Goal: Task Accomplishment & Management: Use online tool/utility

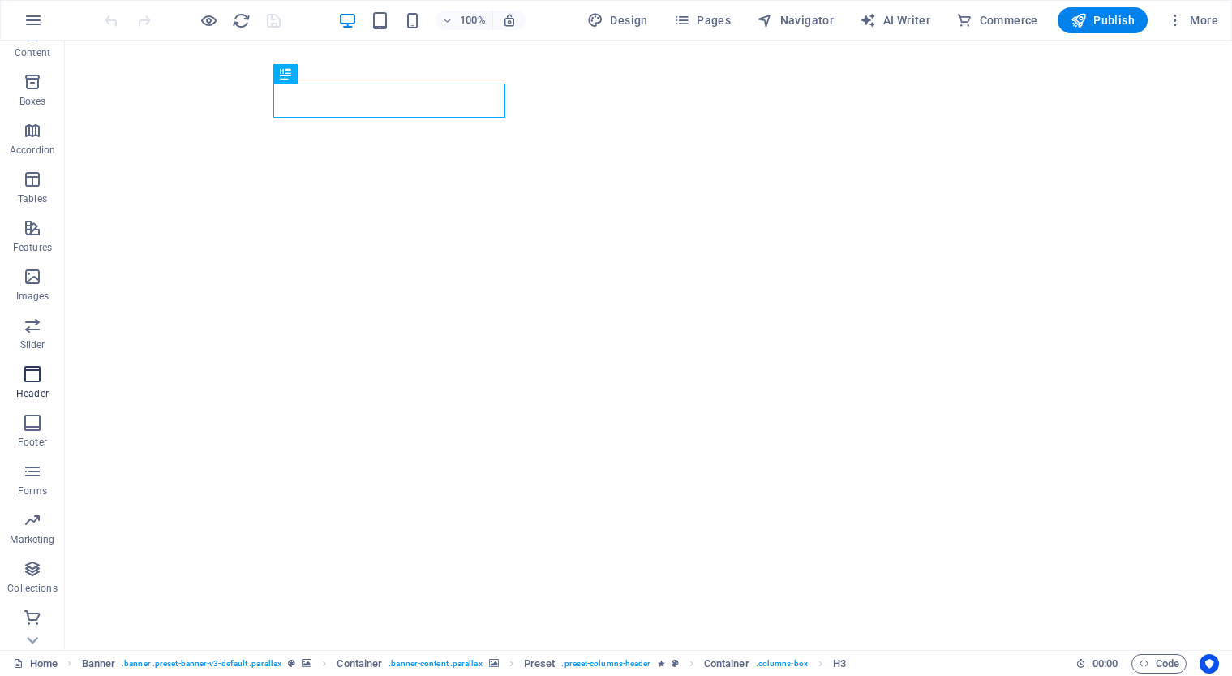
scroll to position [170, 0]
click at [26, 621] on icon "button" at bounding box center [32, 617] width 19 height 19
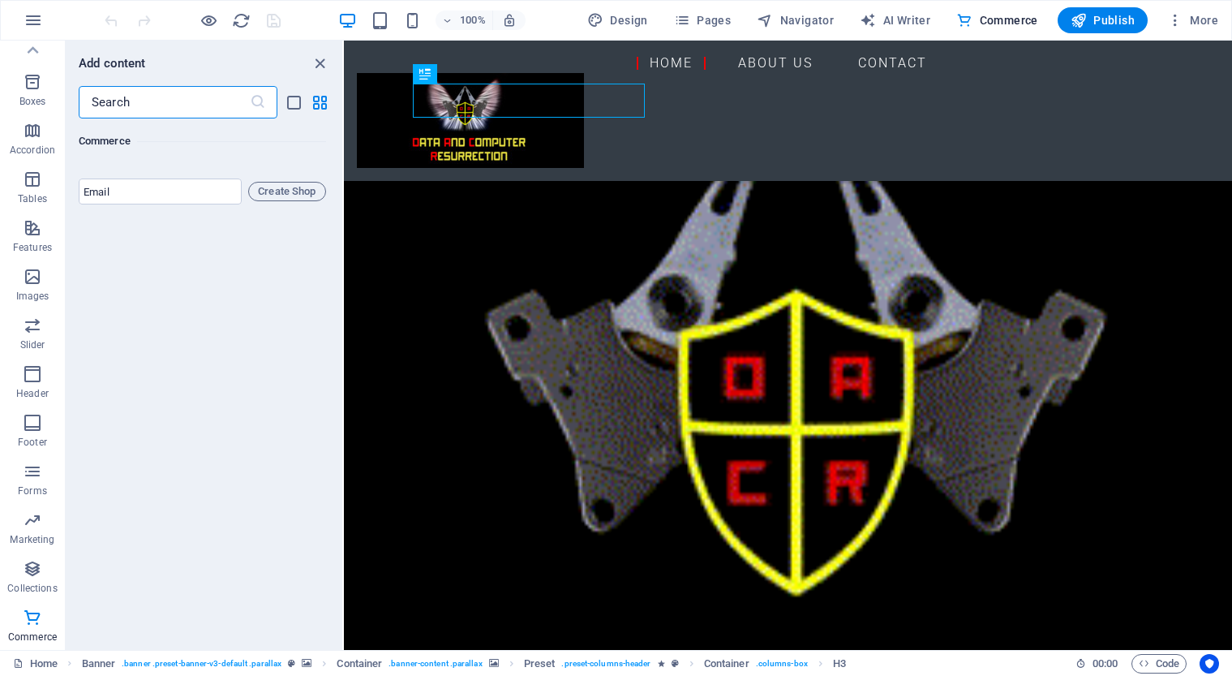
scroll to position [16118, 0]
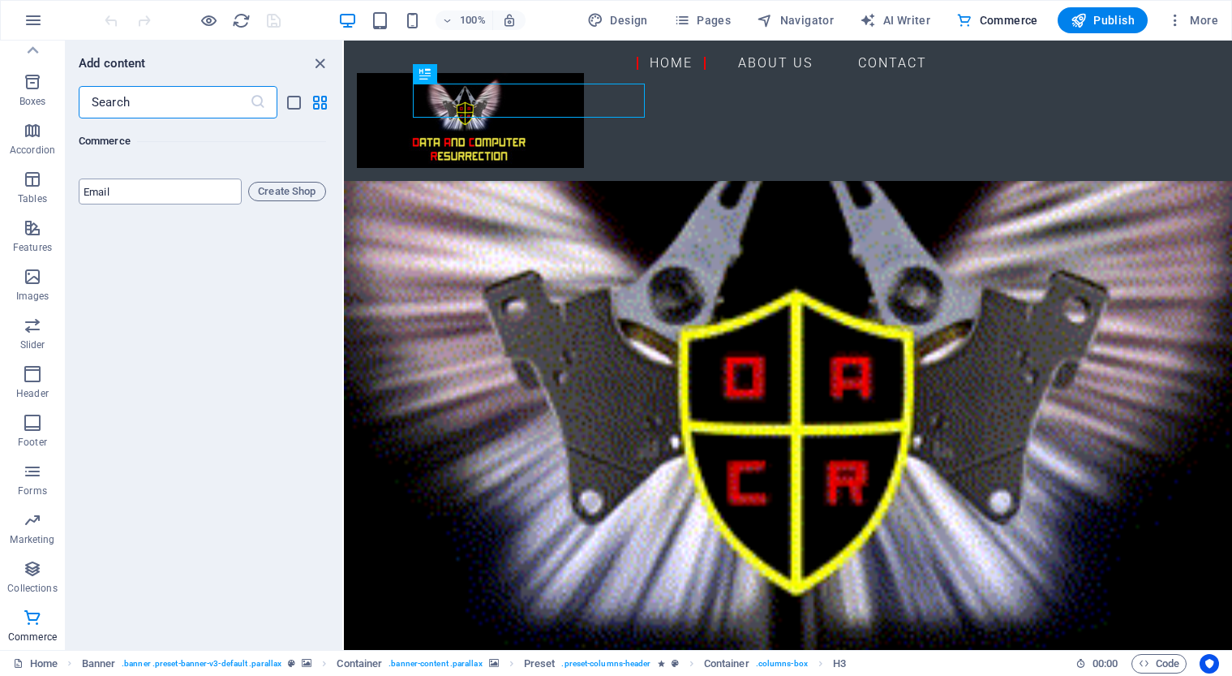
click at [131, 204] on input "email" at bounding box center [160, 191] width 163 height 26
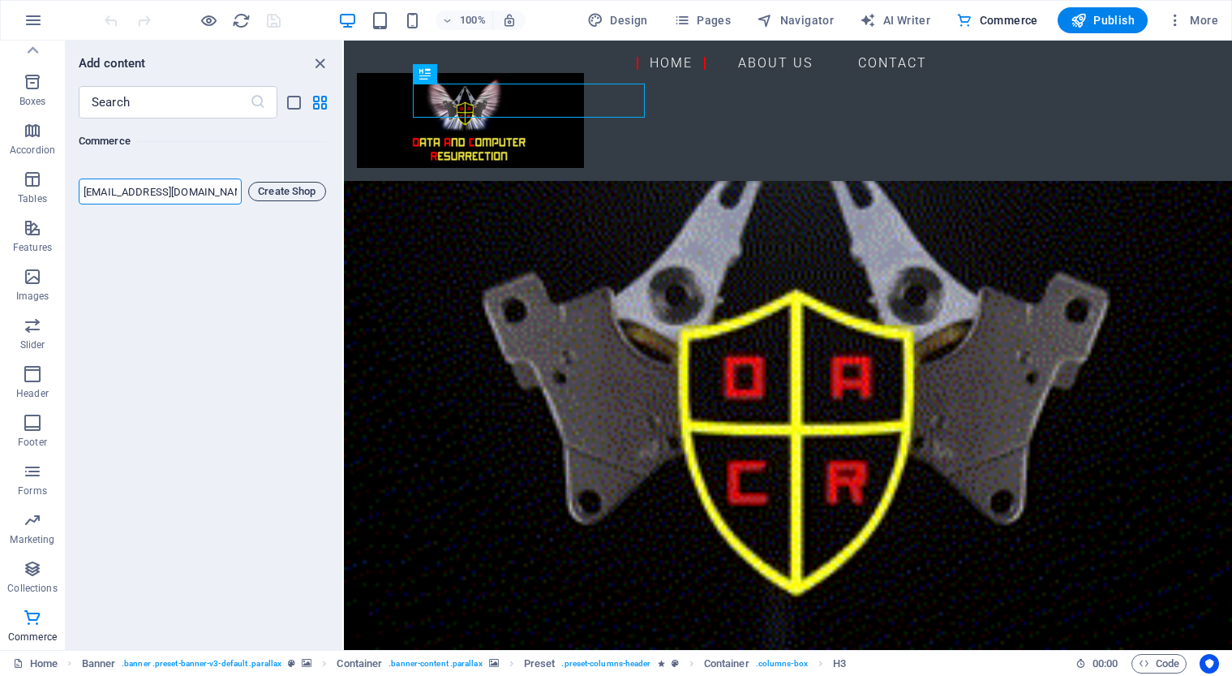
type input "[EMAIL_ADDRESS][DOMAIN_NAME]"
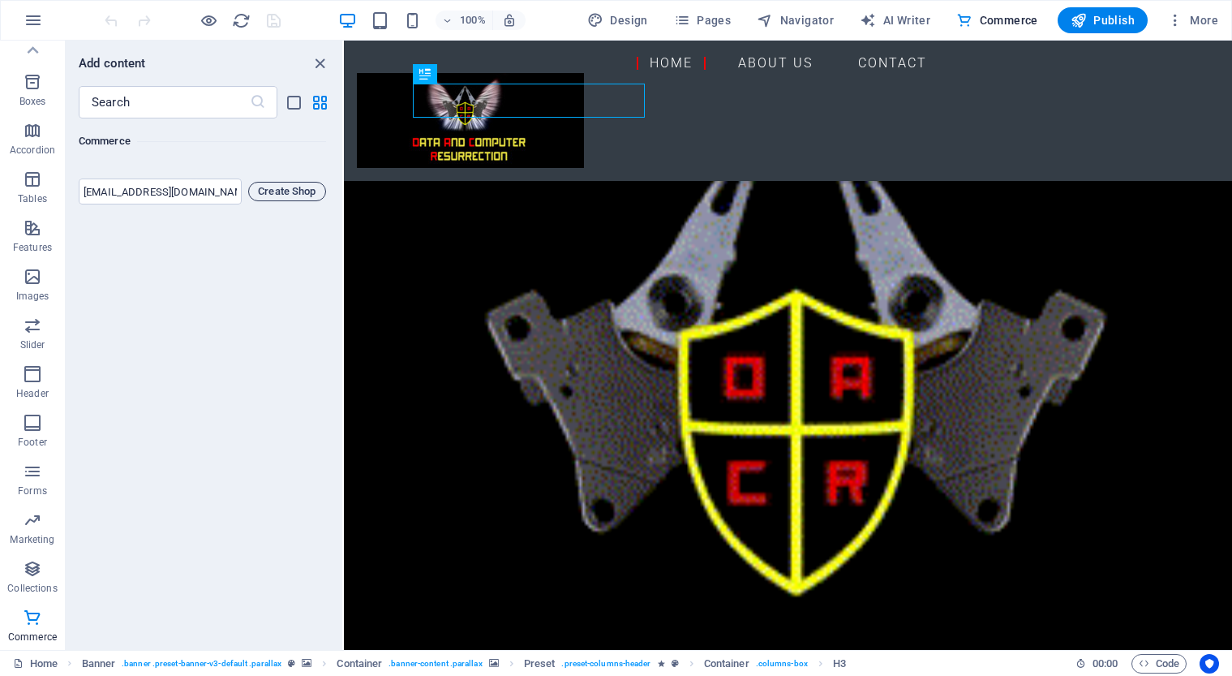
click at [273, 201] on span "Create Shop" at bounding box center [287, 191] width 63 height 19
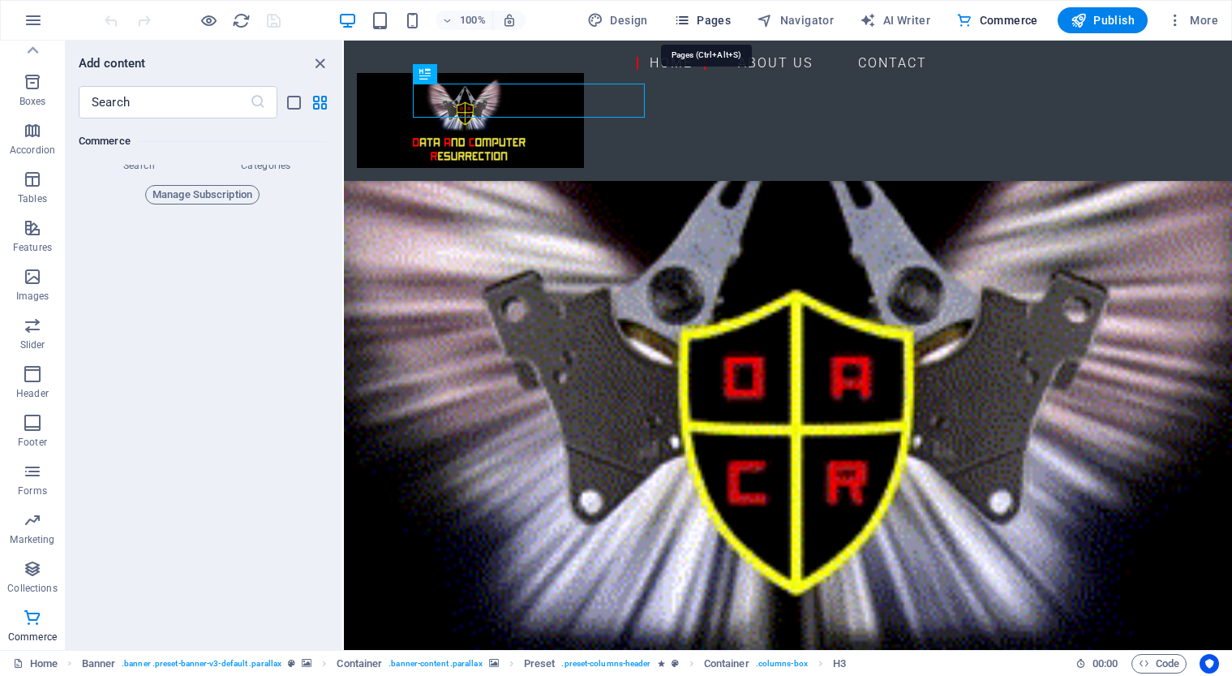
click at [728, 24] on span "Pages" at bounding box center [702, 20] width 57 height 16
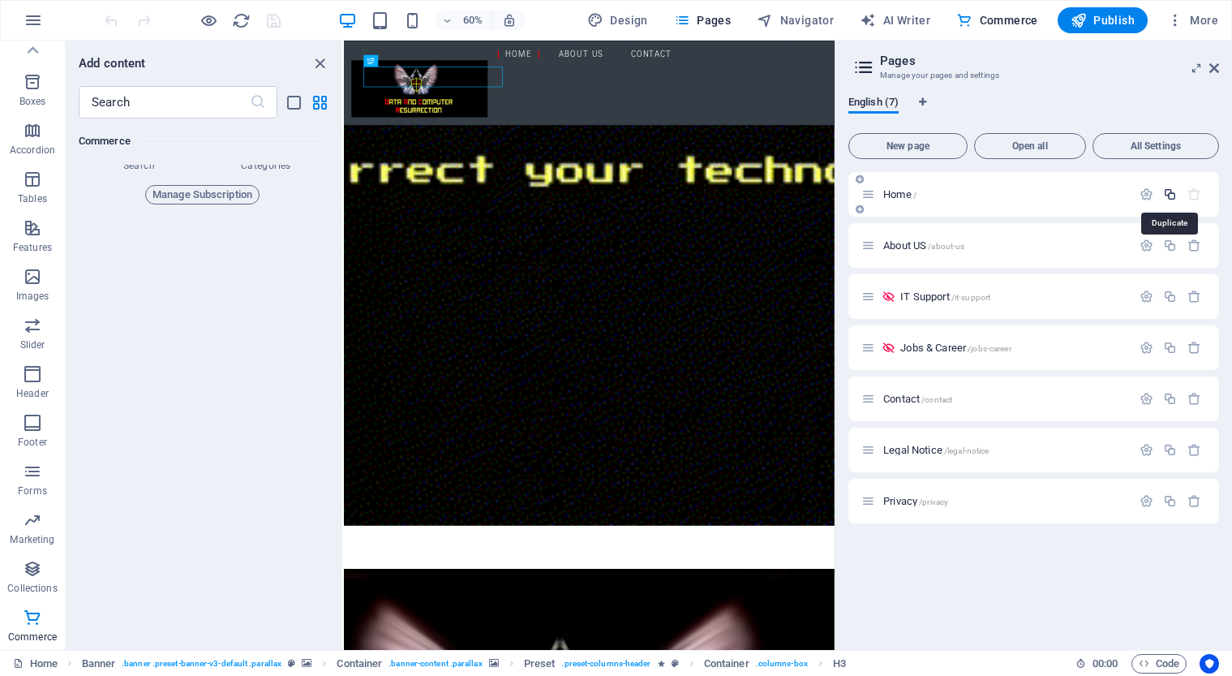
click at [1166, 193] on icon "button" at bounding box center [1170, 194] width 14 height 14
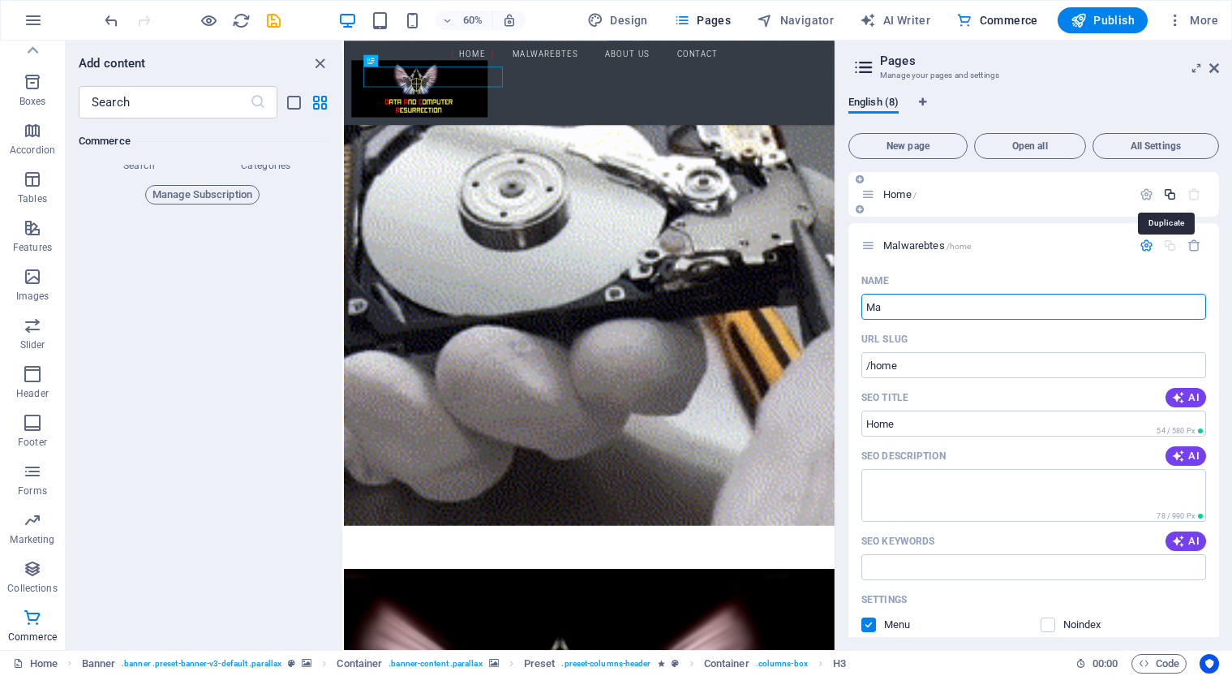
type input "M"
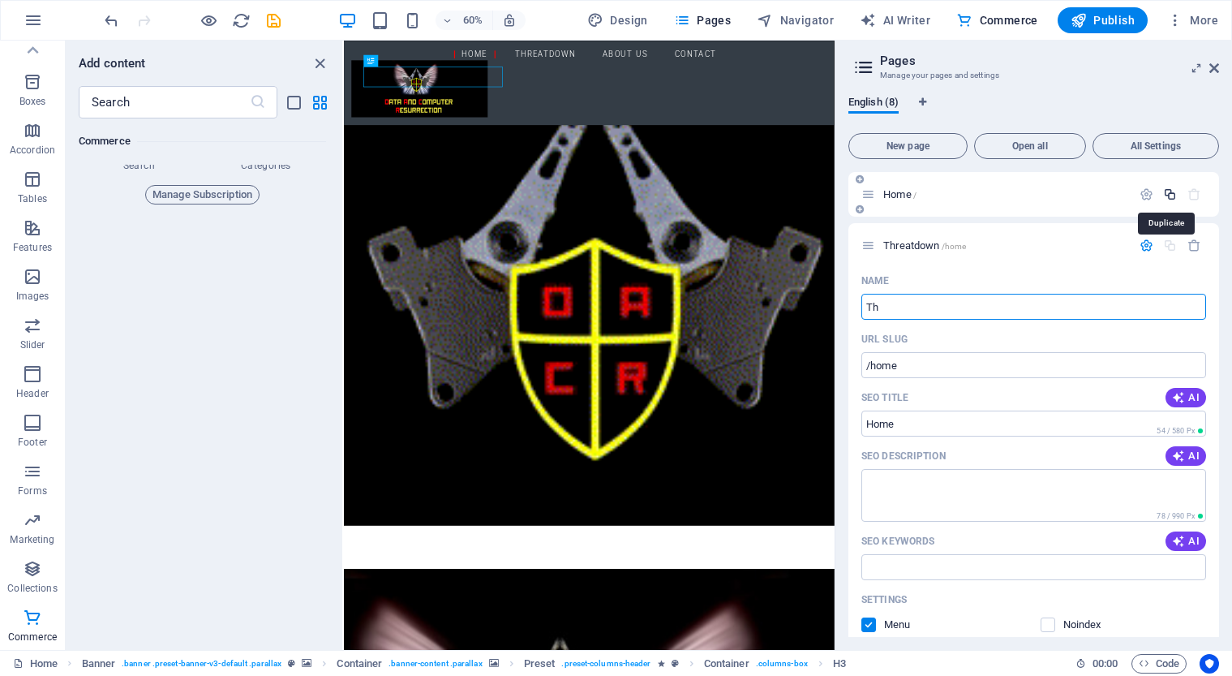
type input "T"
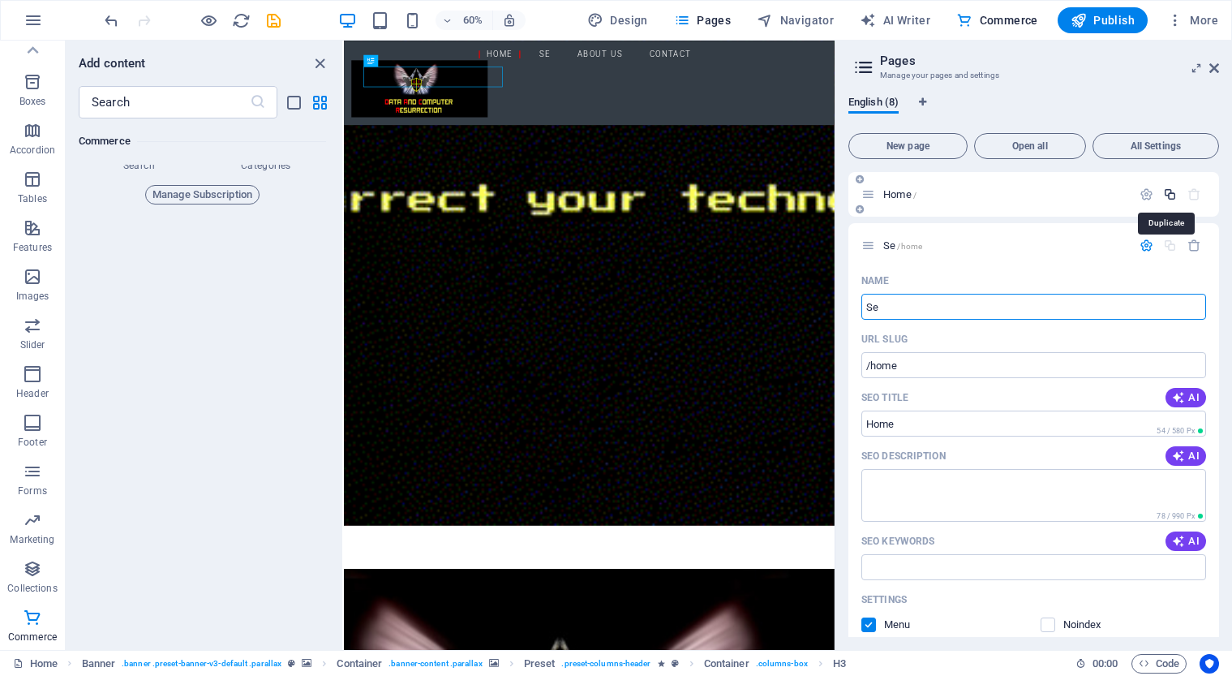
type input "S"
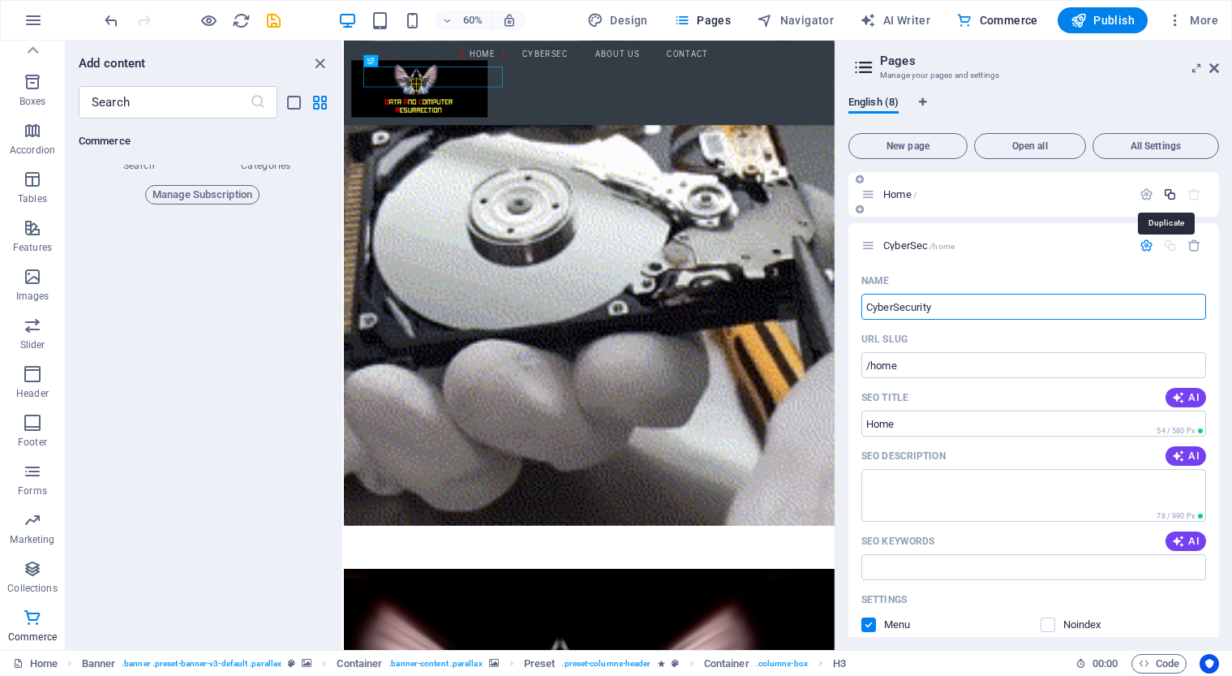
type input "CyberSecurity"
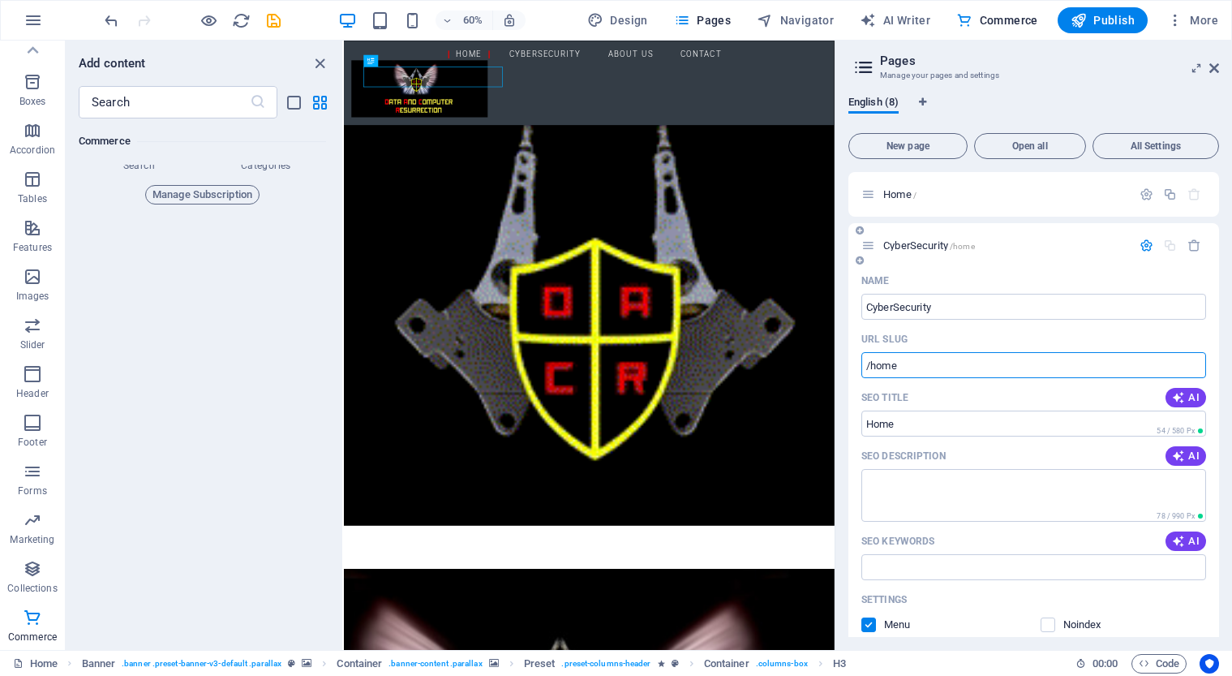
click at [992, 366] on input "/home" at bounding box center [1033, 365] width 345 height 26
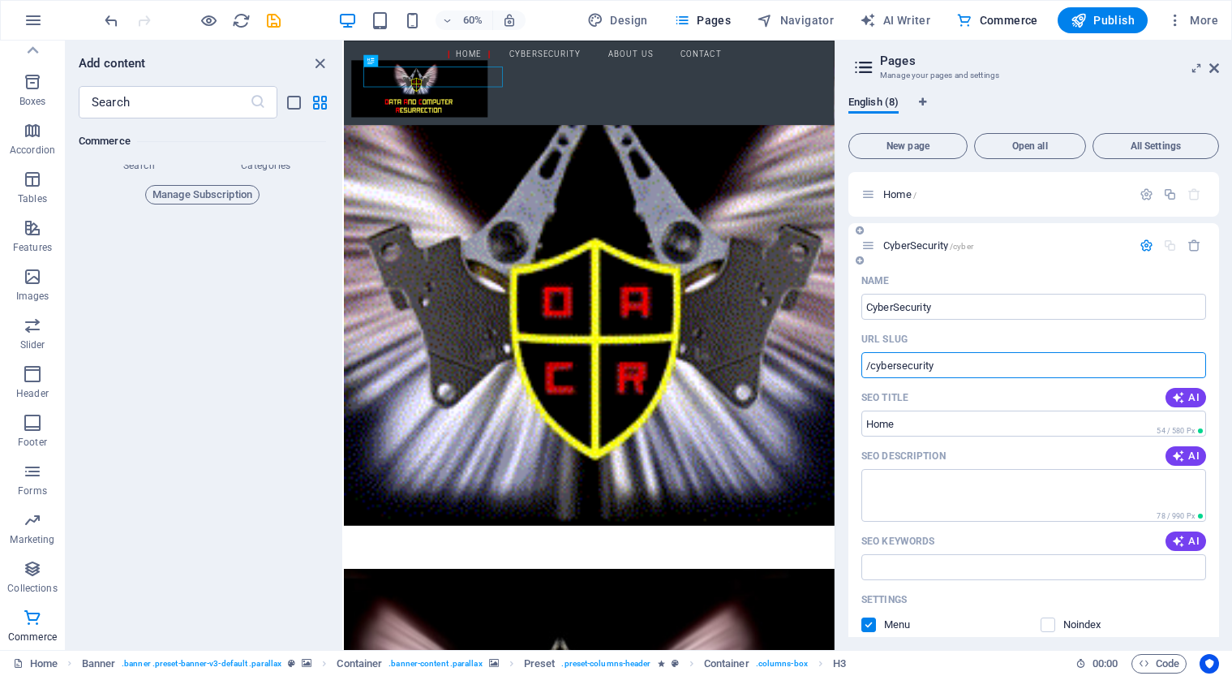
type input "/cybersecurity"
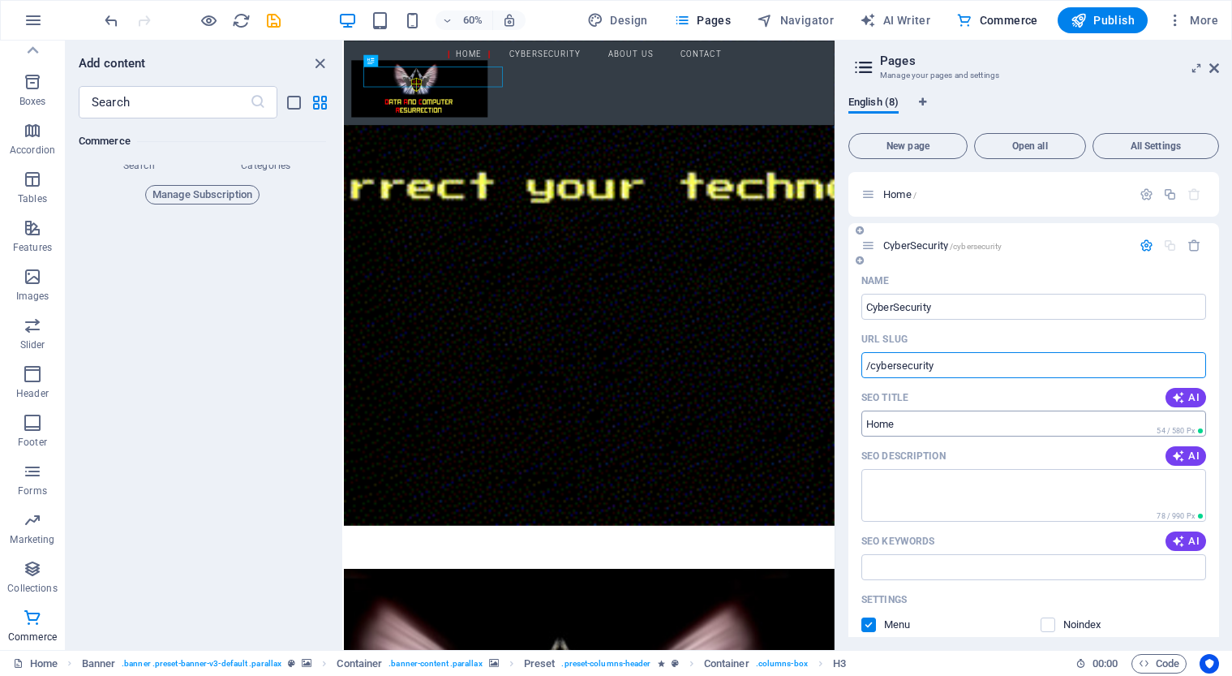
click at [909, 420] on input "Home" at bounding box center [1033, 423] width 345 height 26
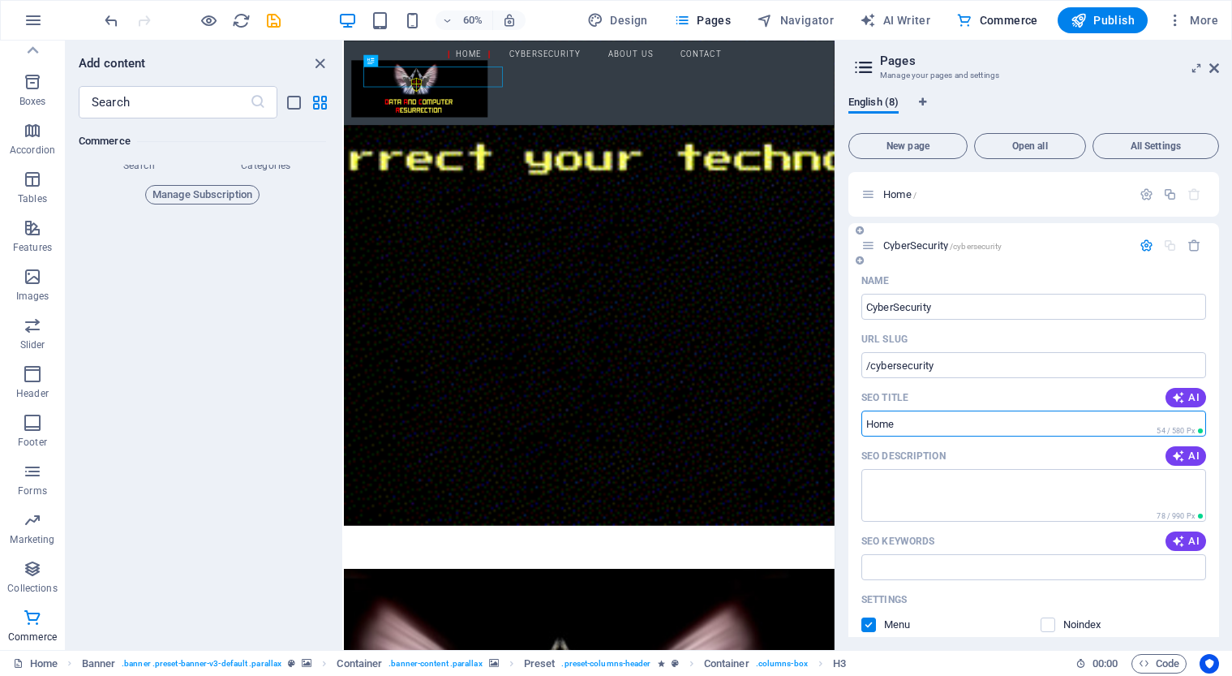
click at [909, 420] on input "Home" at bounding box center [1033, 423] width 345 height 26
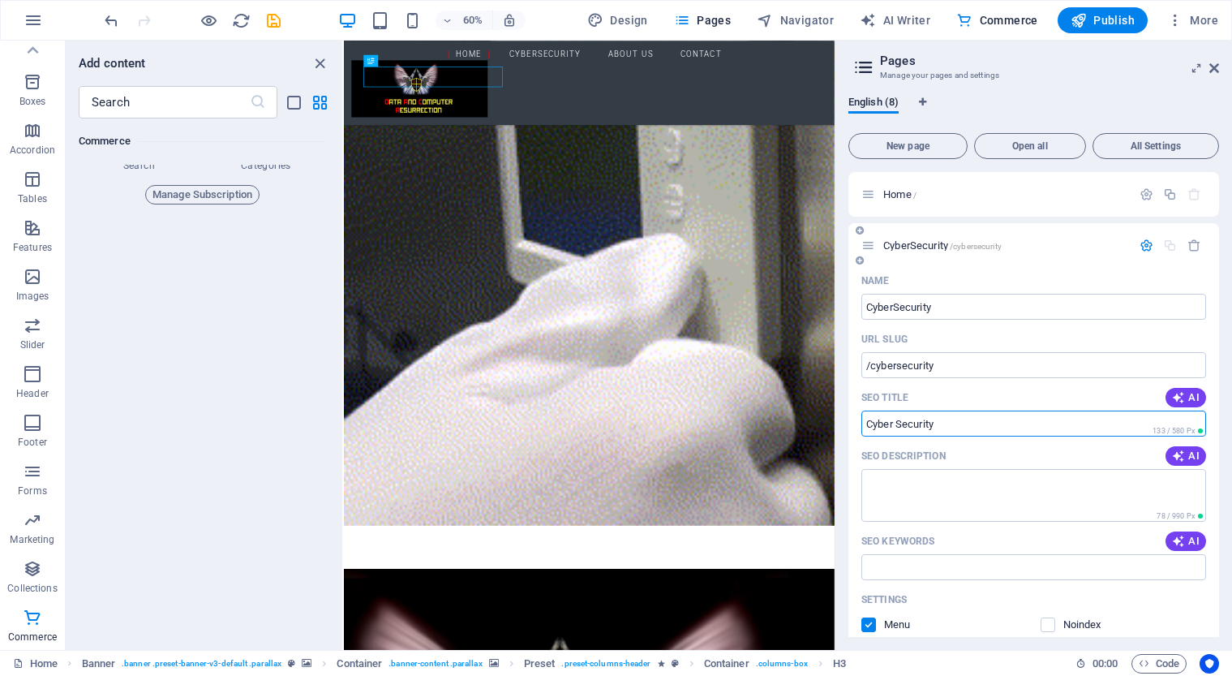
type input "Cyber Security"
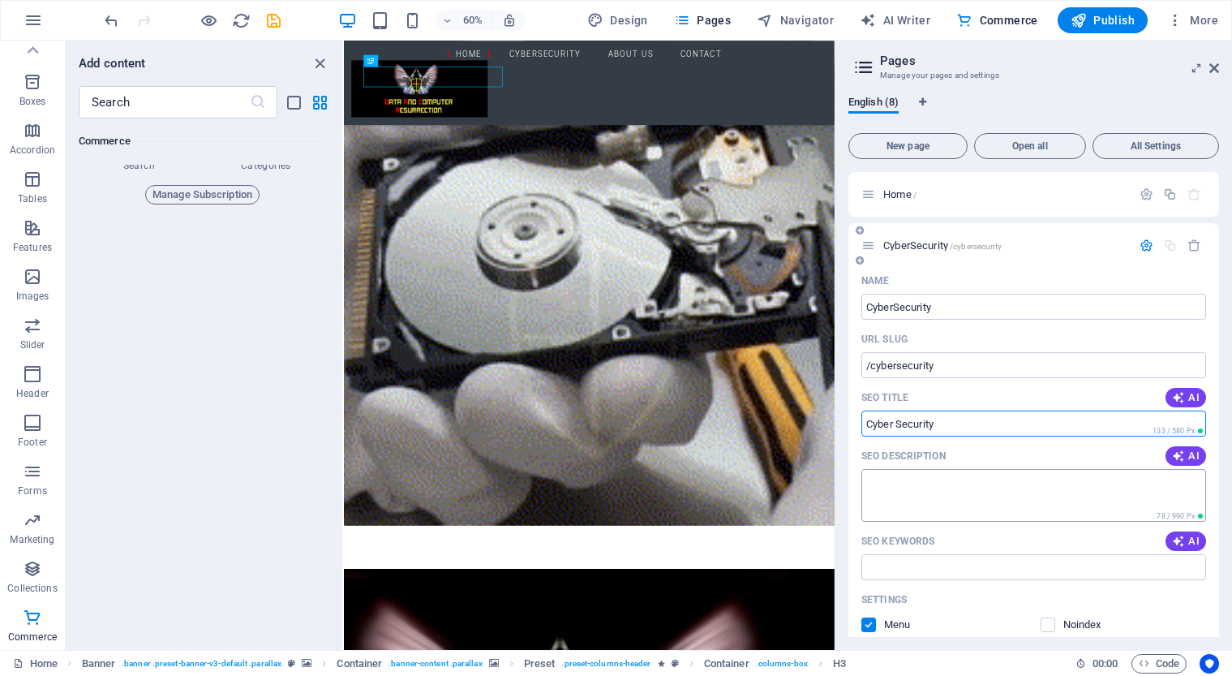
click at [897, 485] on textarea "SEO Description" at bounding box center [1033, 495] width 345 height 53
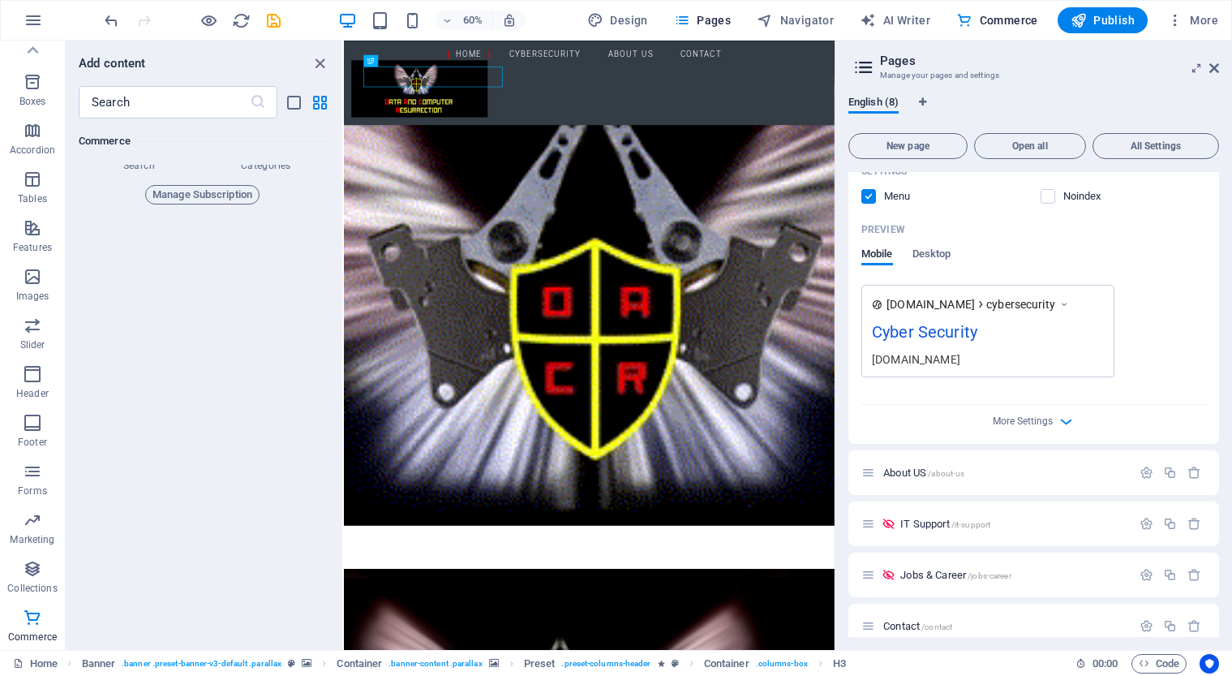
scroll to position [450, 0]
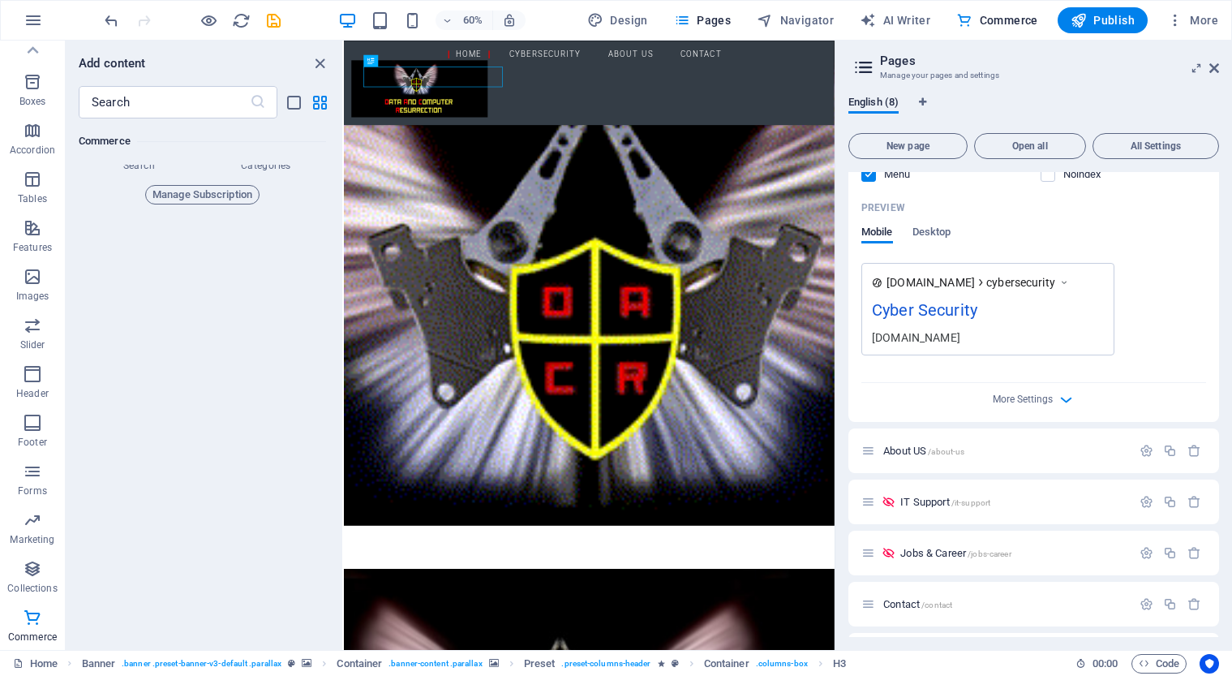
click at [1053, 399] on div "More Settings" at bounding box center [1033, 396] width 345 height 26
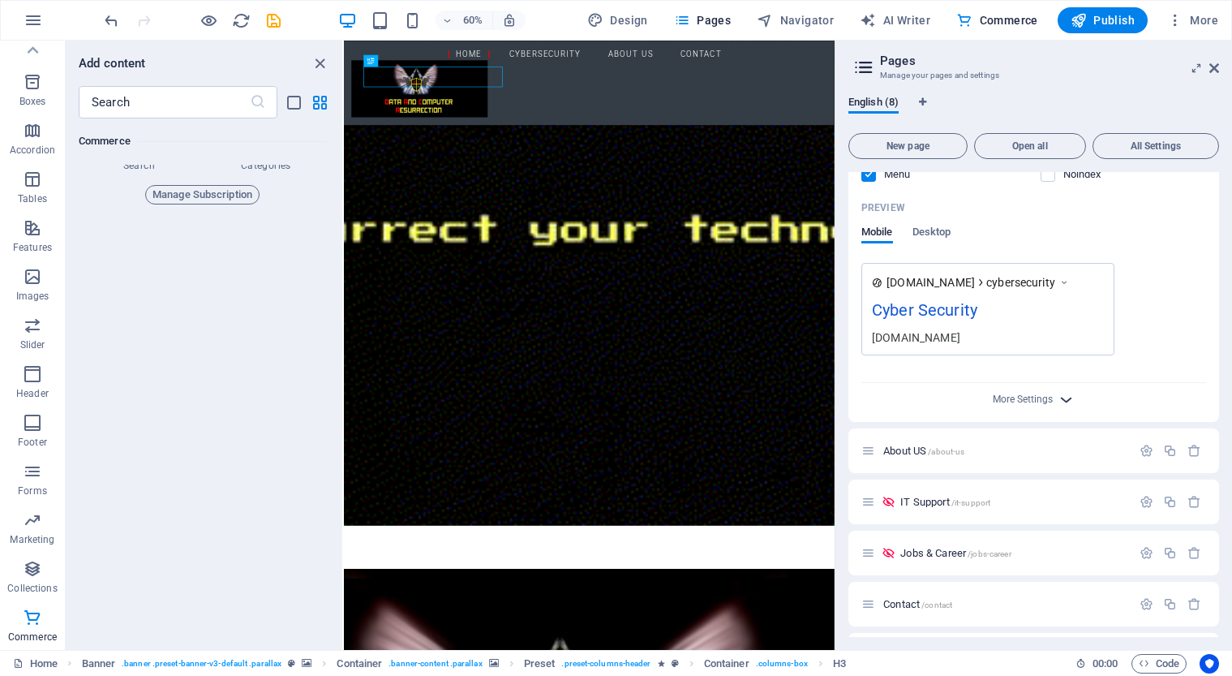
click at [1068, 396] on icon "button" at bounding box center [1066, 399] width 19 height 19
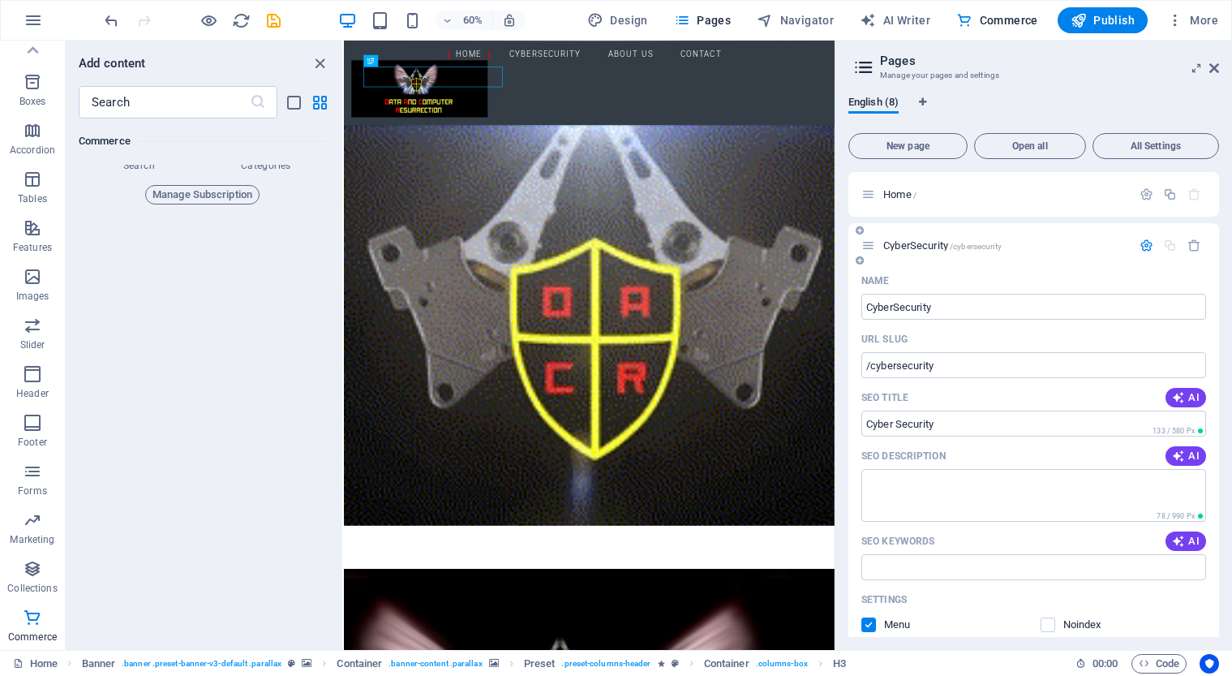
scroll to position [0, 0]
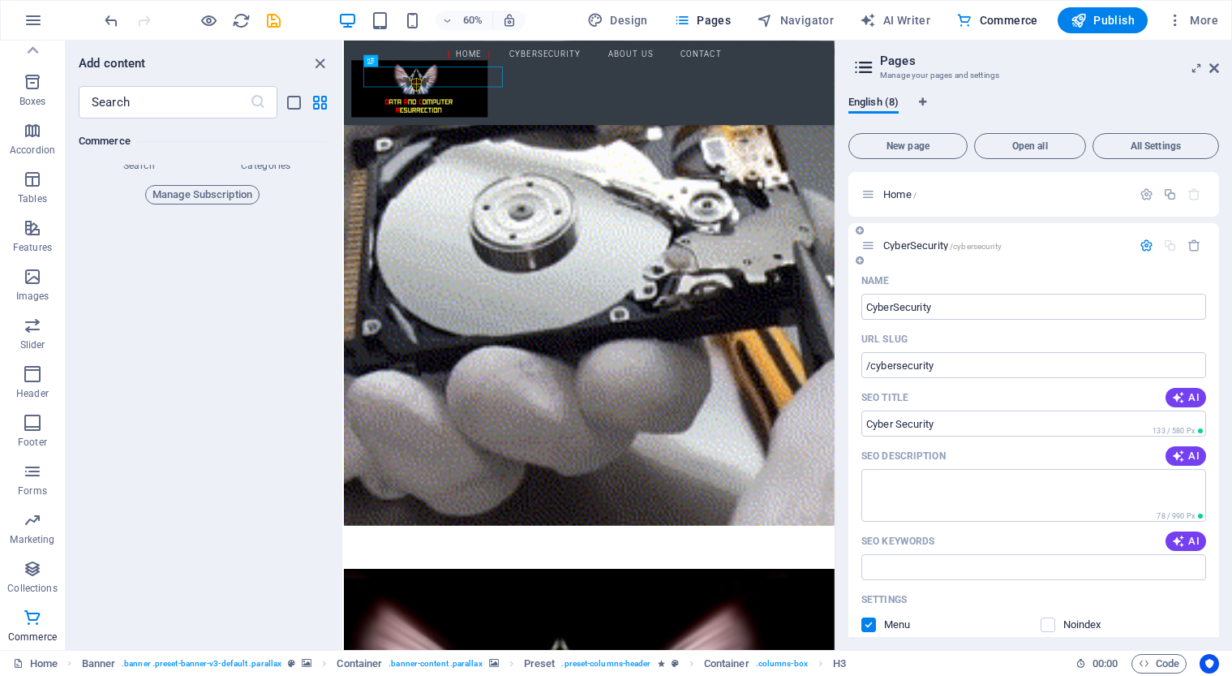
click at [979, 233] on div "CyberSecurity /cybersecurity" at bounding box center [1033, 245] width 371 height 45
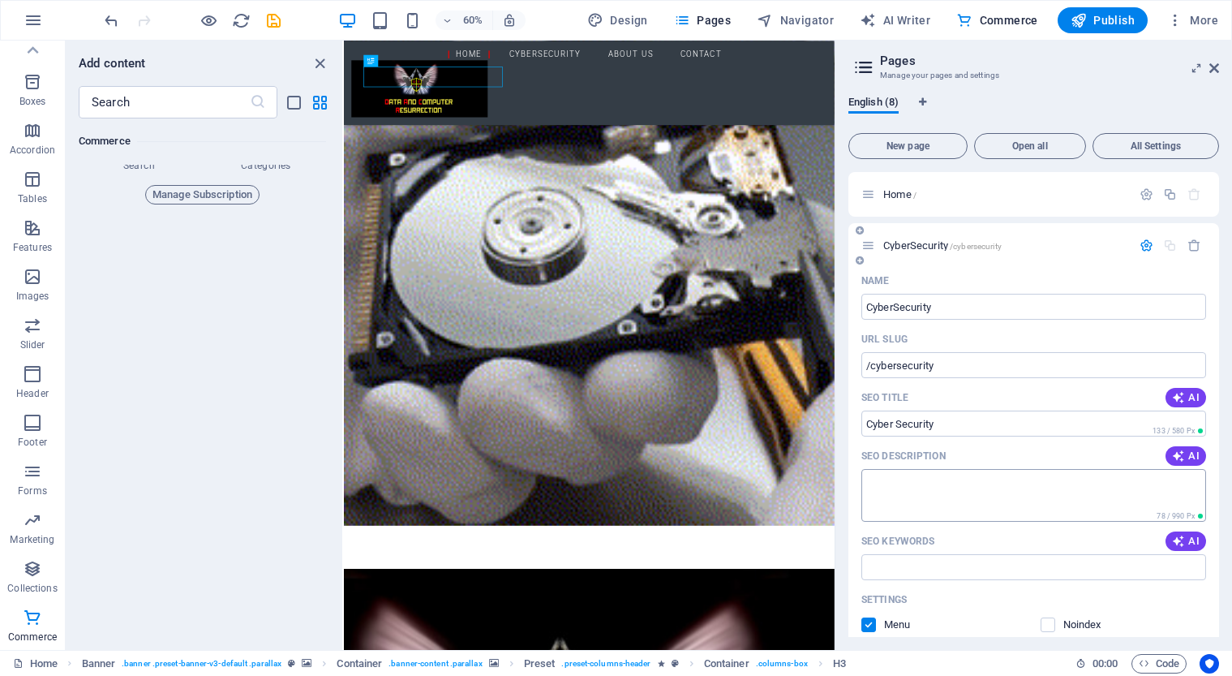
click at [1076, 481] on textarea "SEO Description" at bounding box center [1033, 495] width 345 height 53
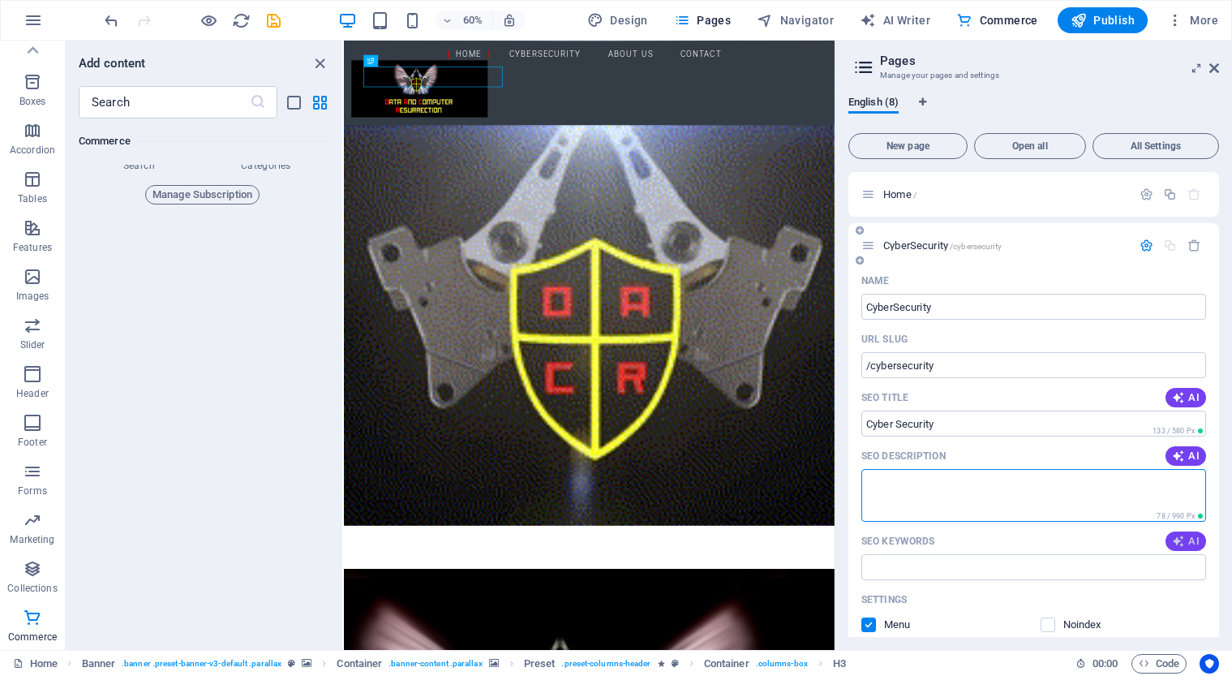
click at [1179, 548] on icon "button" at bounding box center [1178, 541] width 13 height 13
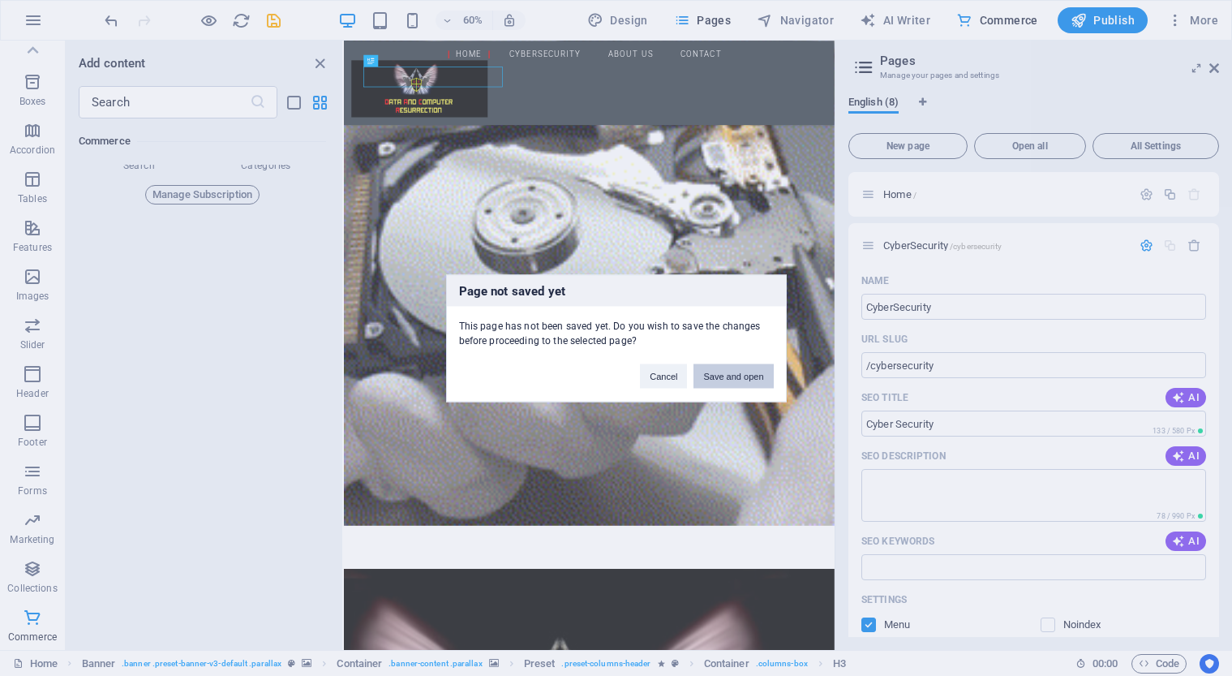
click at [726, 380] on button "Save and open" at bounding box center [733, 375] width 79 height 24
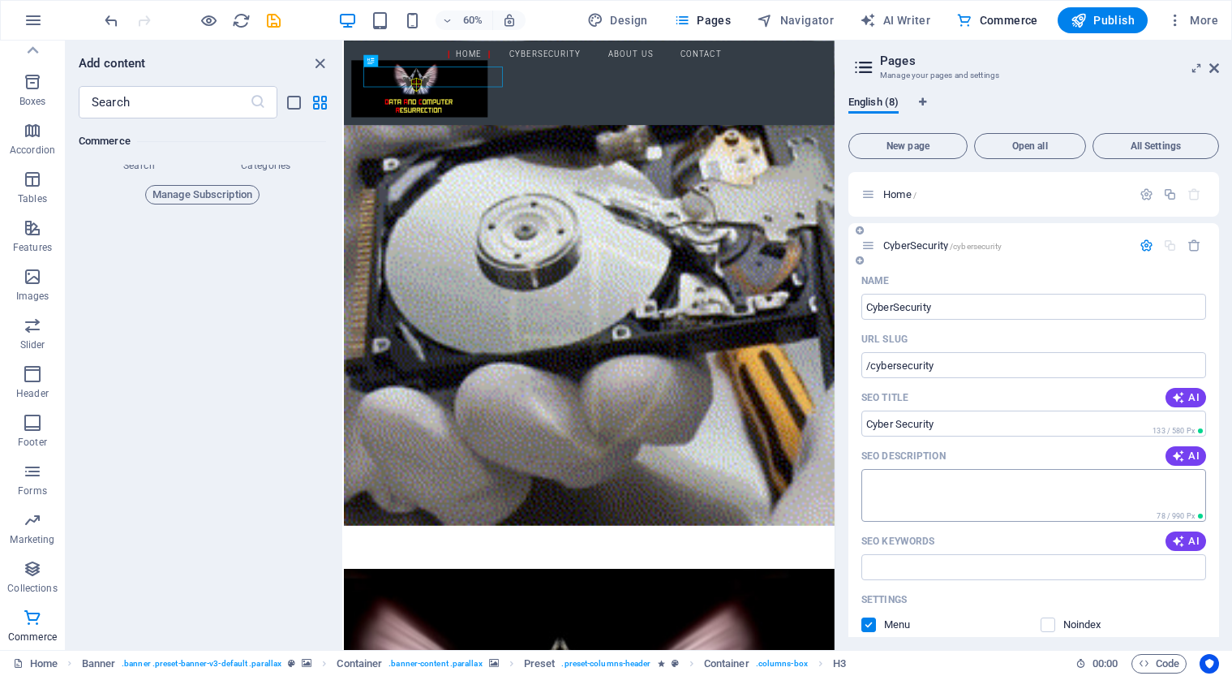
click at [1063, 503] on textarea "SEO Description" at bounding box center [1033, 495] width 345 height 53
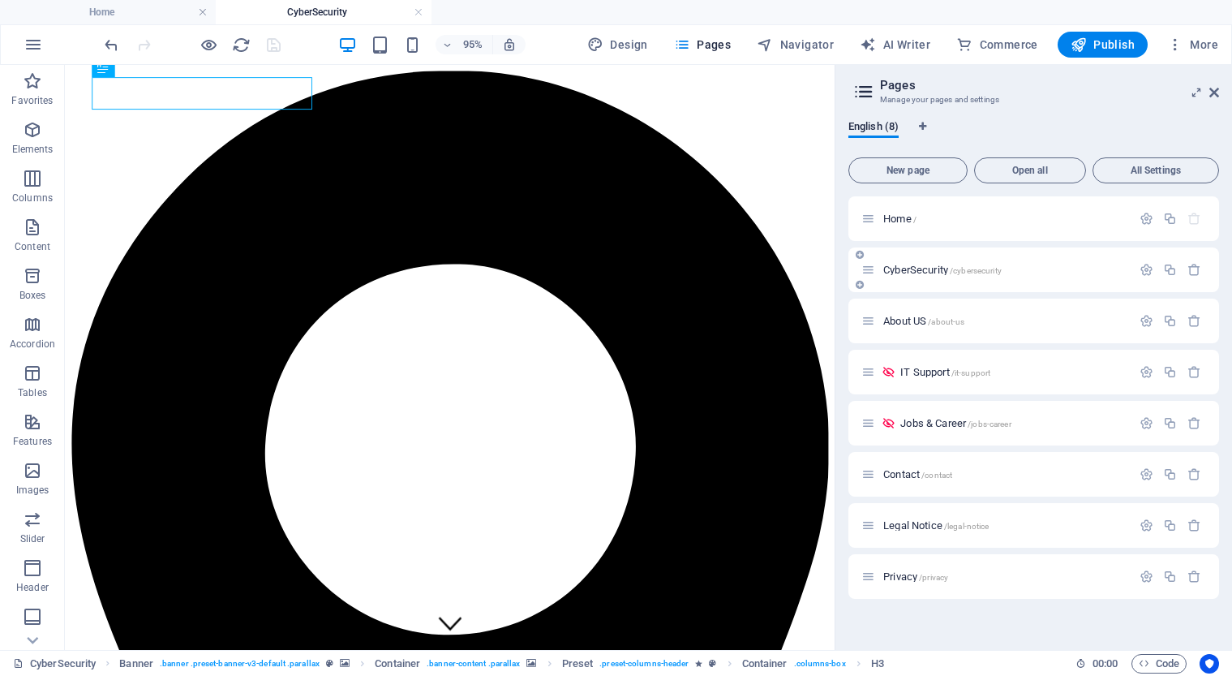
scroll to position [351, 0]
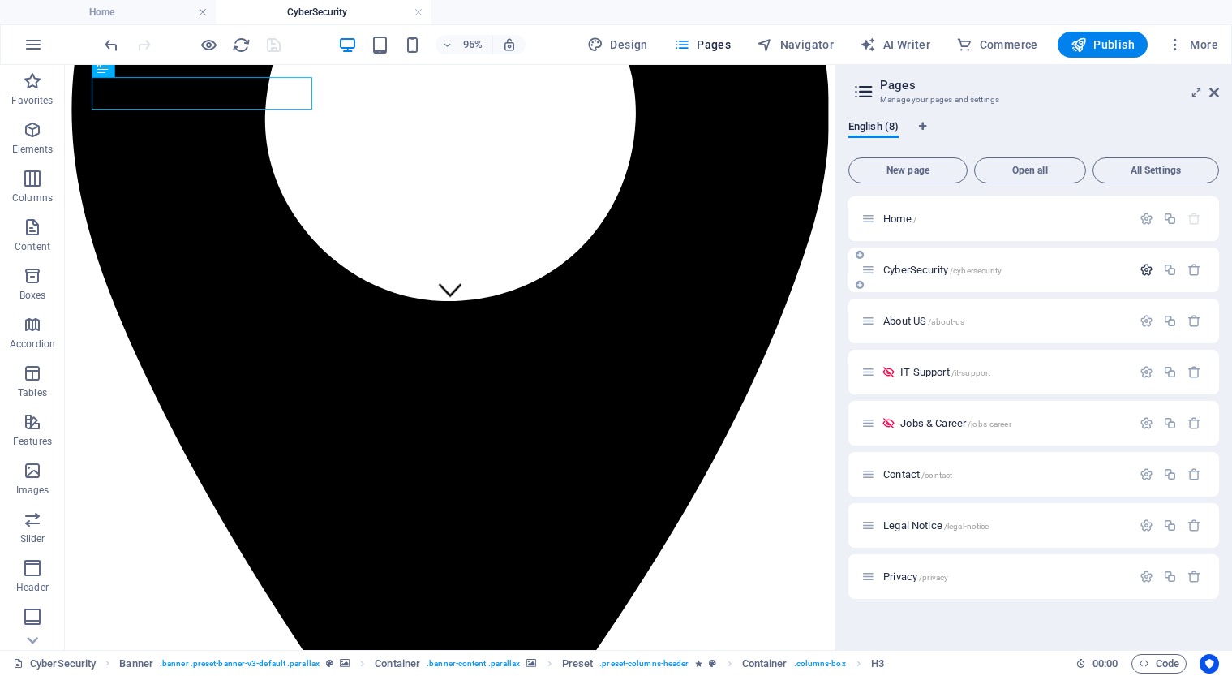
click at [1146, 270] on icon "button" at bounding box center [1147, 270] width 14 height 14
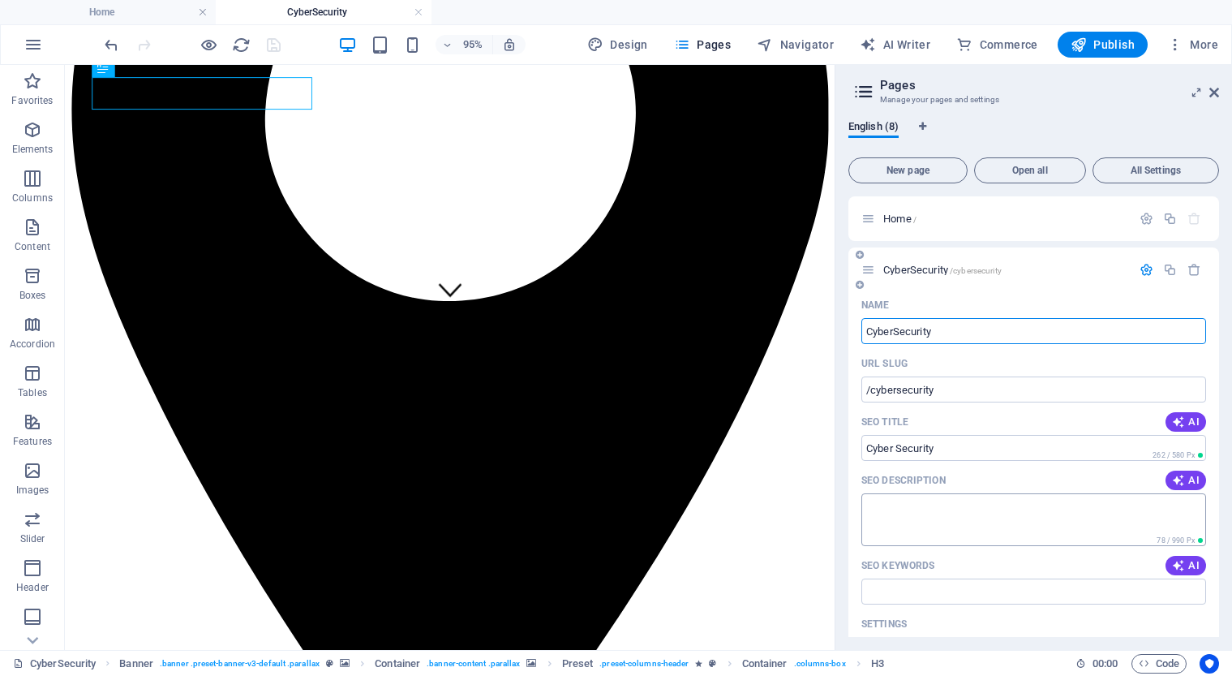
click at [979, 509] on textarea "SEO Description" at bounding box center [1033, 519] width 345 height 53
click at [1184, 565] on span "AI" at bounding box center [1186, 565] width 28 height 13
type input "data recovery, SSD recovery, cyber security, hard drive repair, technology supp…"
click at [1184, 481] on span "AI" at bounding box center [1186, 480] width 28 height 13
type textarea "Recover lost data & secure your devices with expert SSD, HDD, and repair servic…"
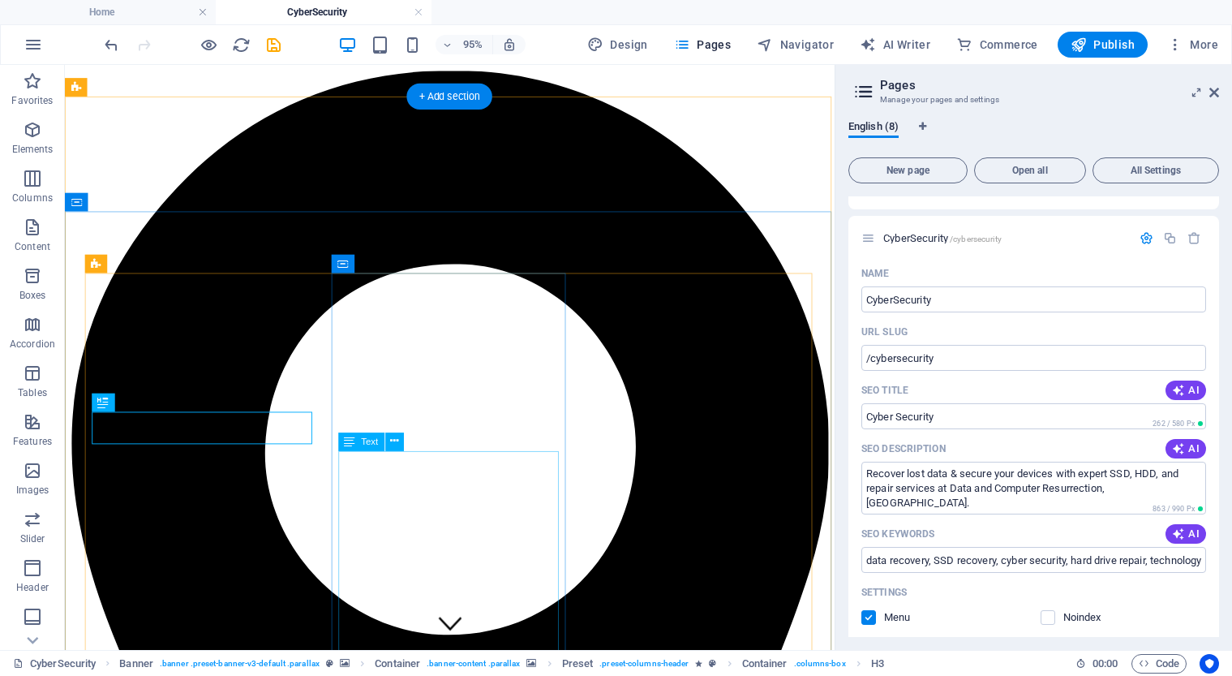
scroll to position [0, 0]
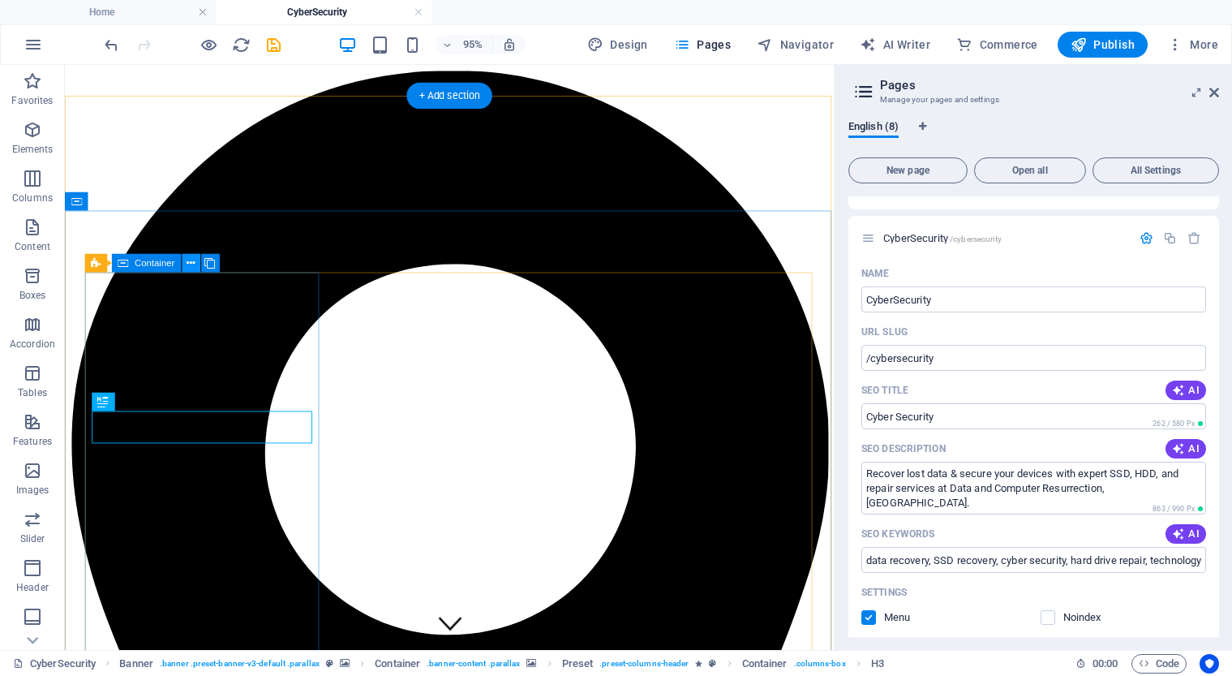
click at [191, 262] on icon at bounding box center [191, 263] width 8 height 16
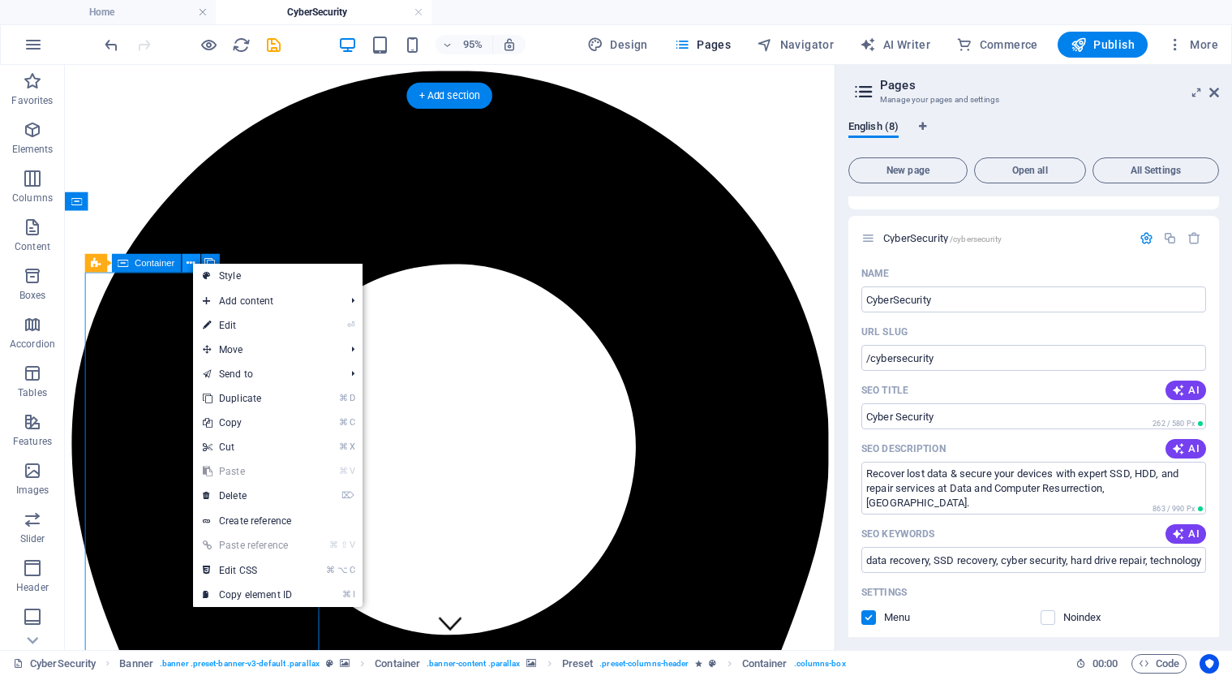
click at [191, 262] on icon at bounding box center [191, 263] width 8 height 16
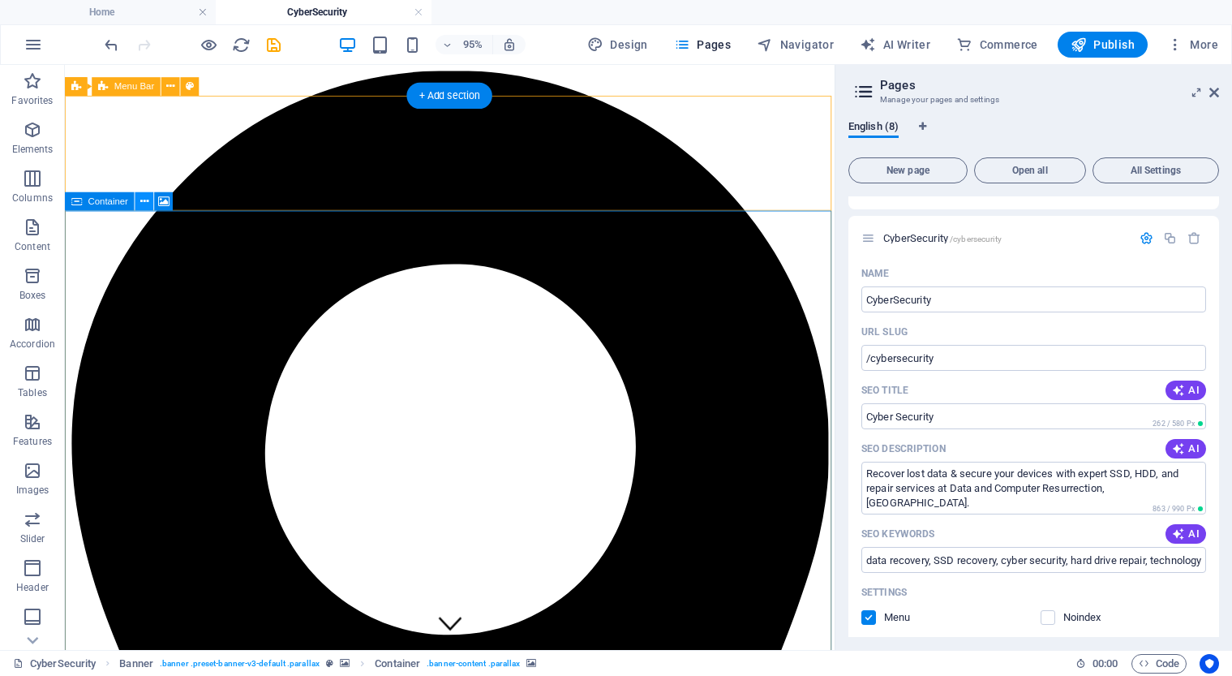
click at [145, 200] on icon at bounding box center [144, 201] width 8 height 16
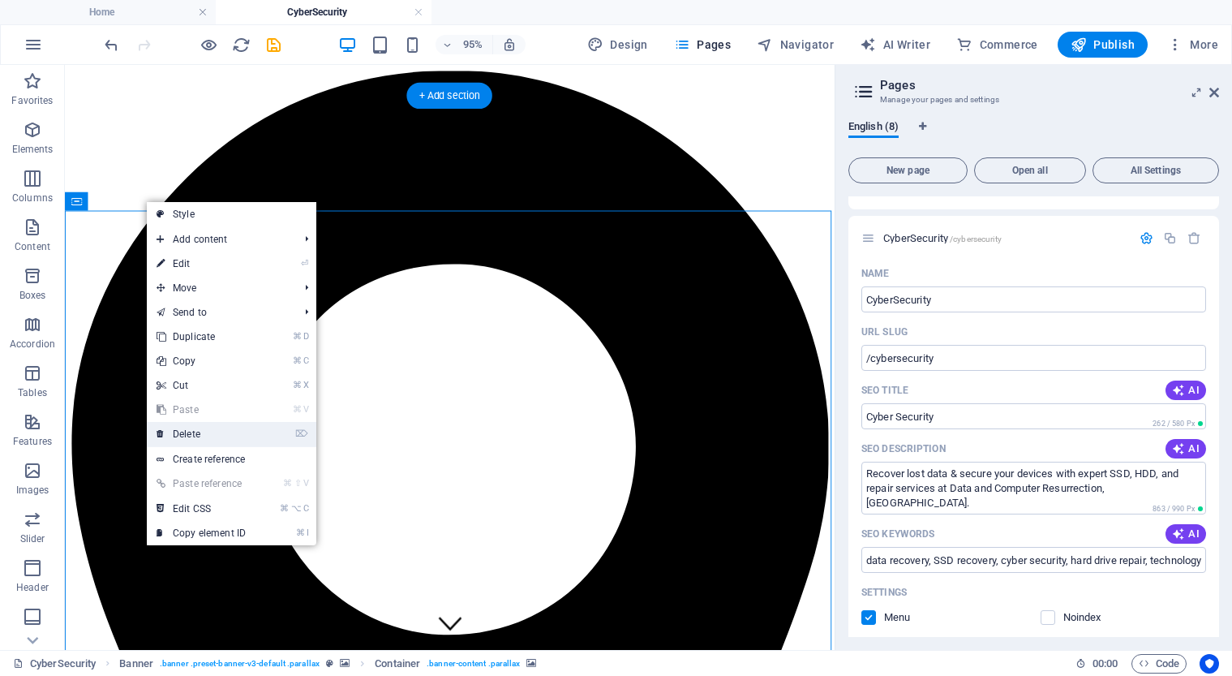
click at [222, 434] on link "⌦ Delete" at bounding box center [201, 434] width 109 height 24
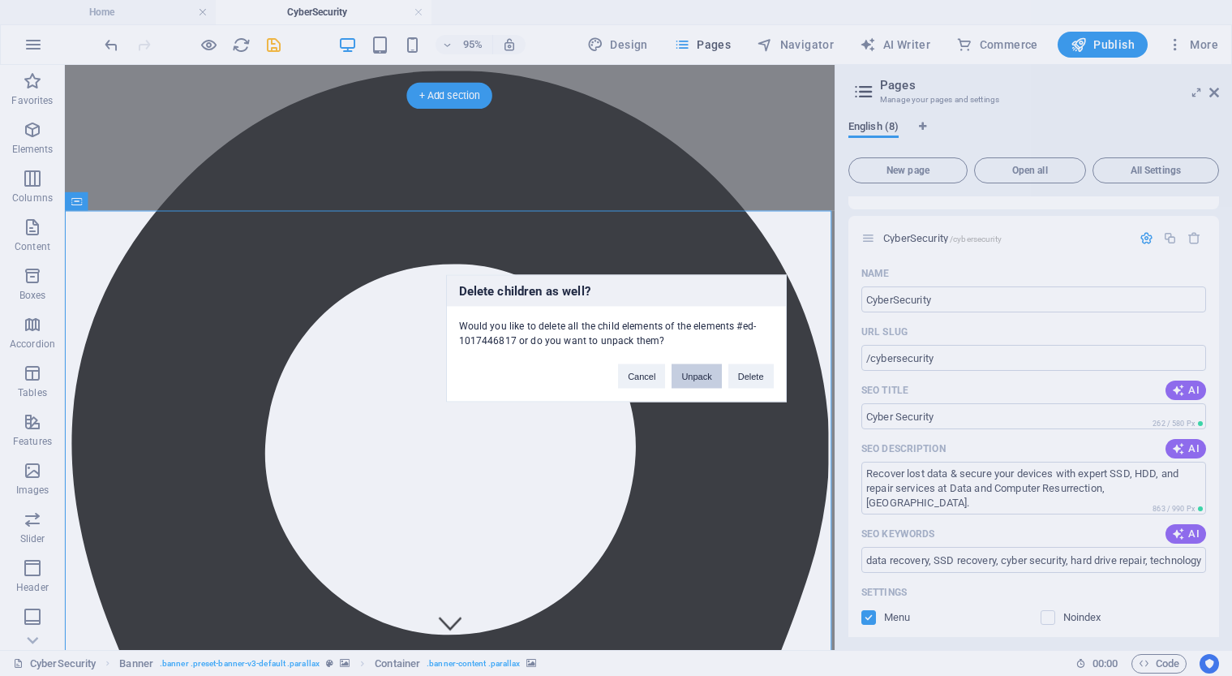
click at [706, 377] on button "Unpack" at bounding box center [696, 375] width 49 height 24
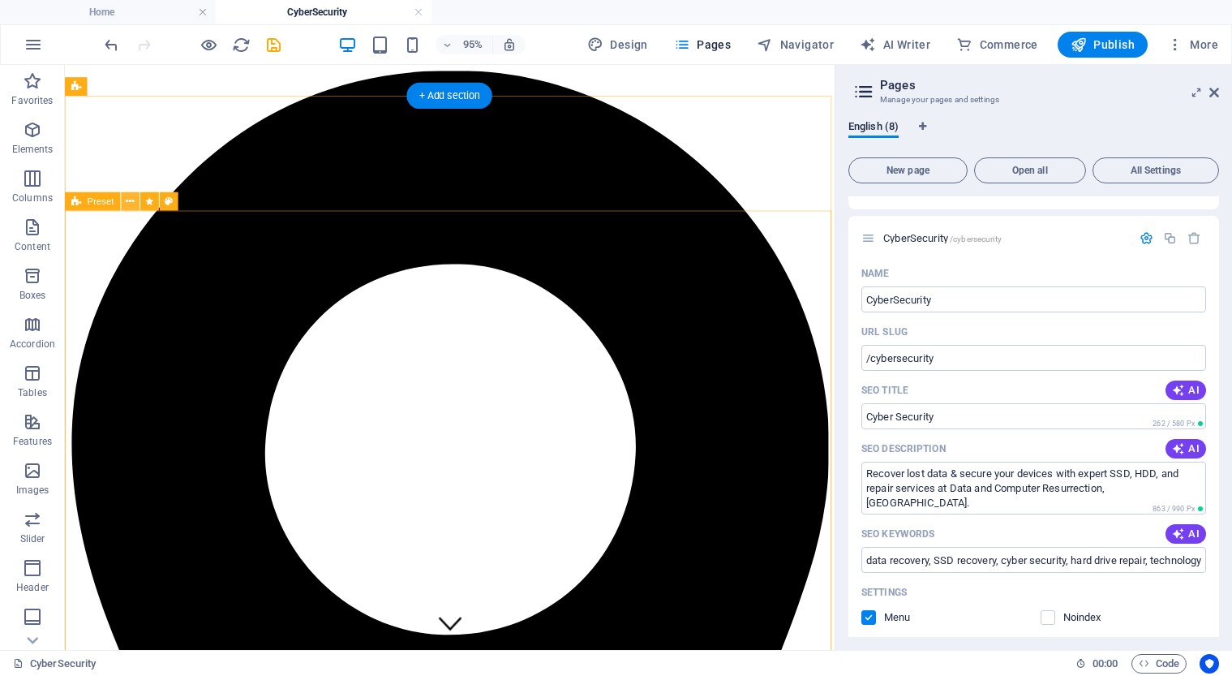
click at [125, 197] on button at bounding box center [130, 201] width 19 height 19
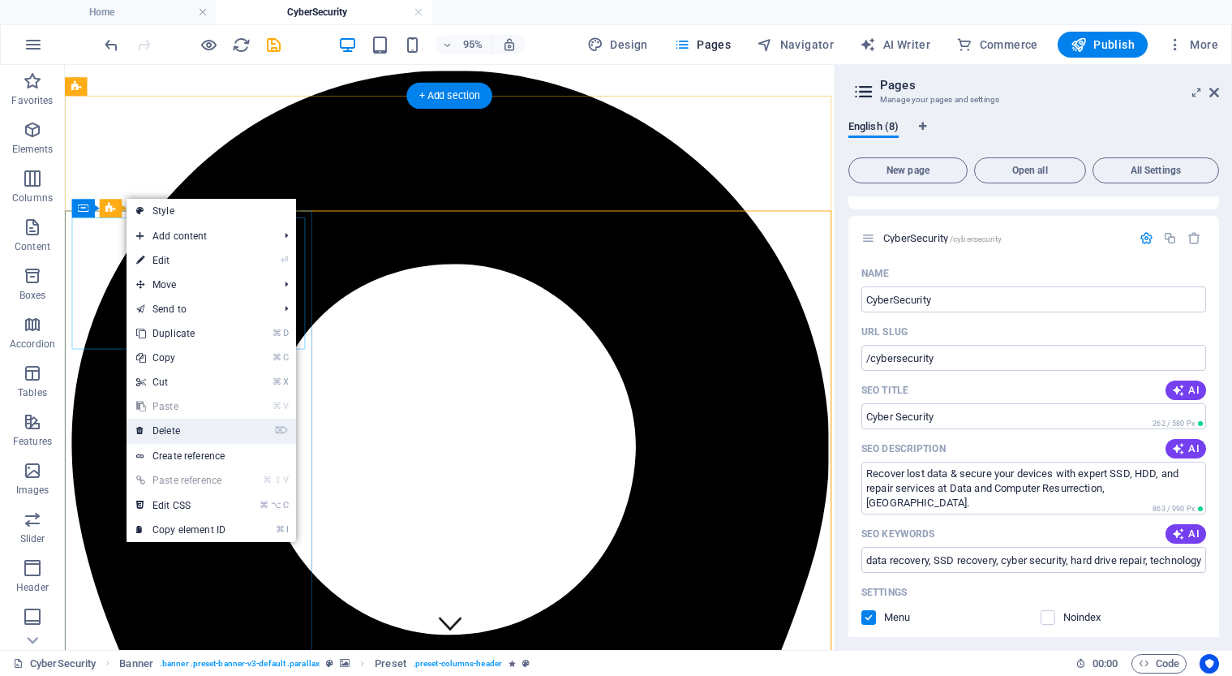
click at [161, 427] on link "⌦ Delete" at bounding box center [181, 431] width 109 height 24
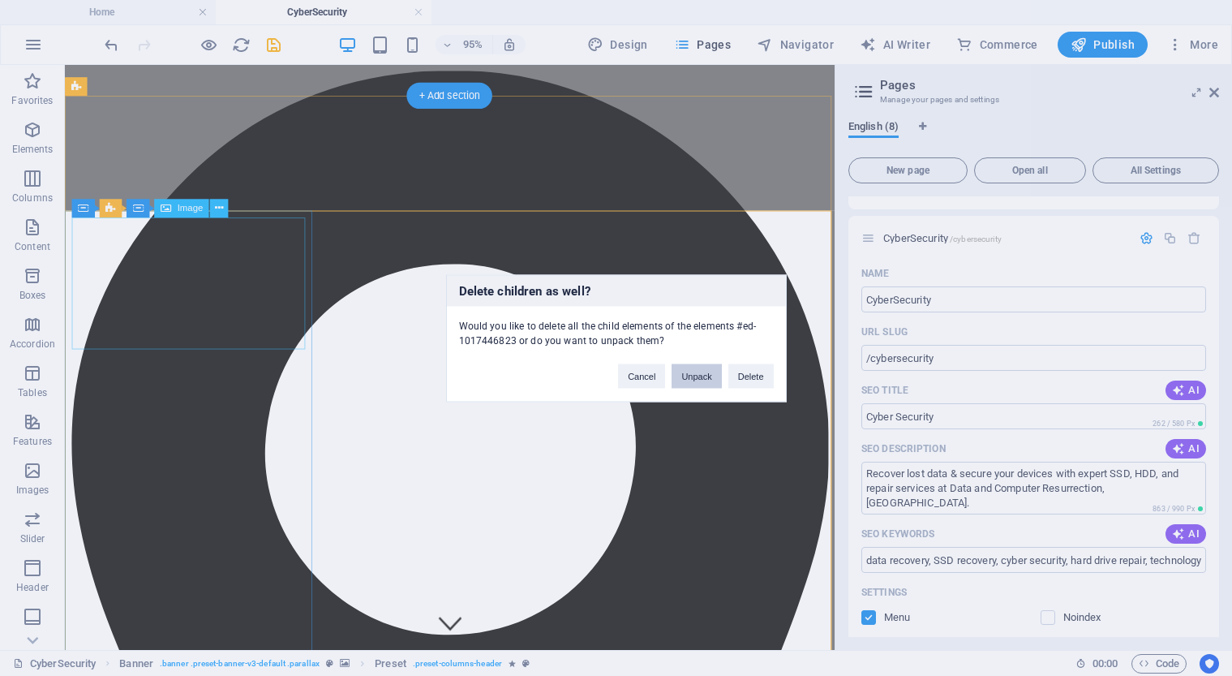
click at [700, 376] on button "Unpack" at bounding box center [696, 375] width 49 height 24
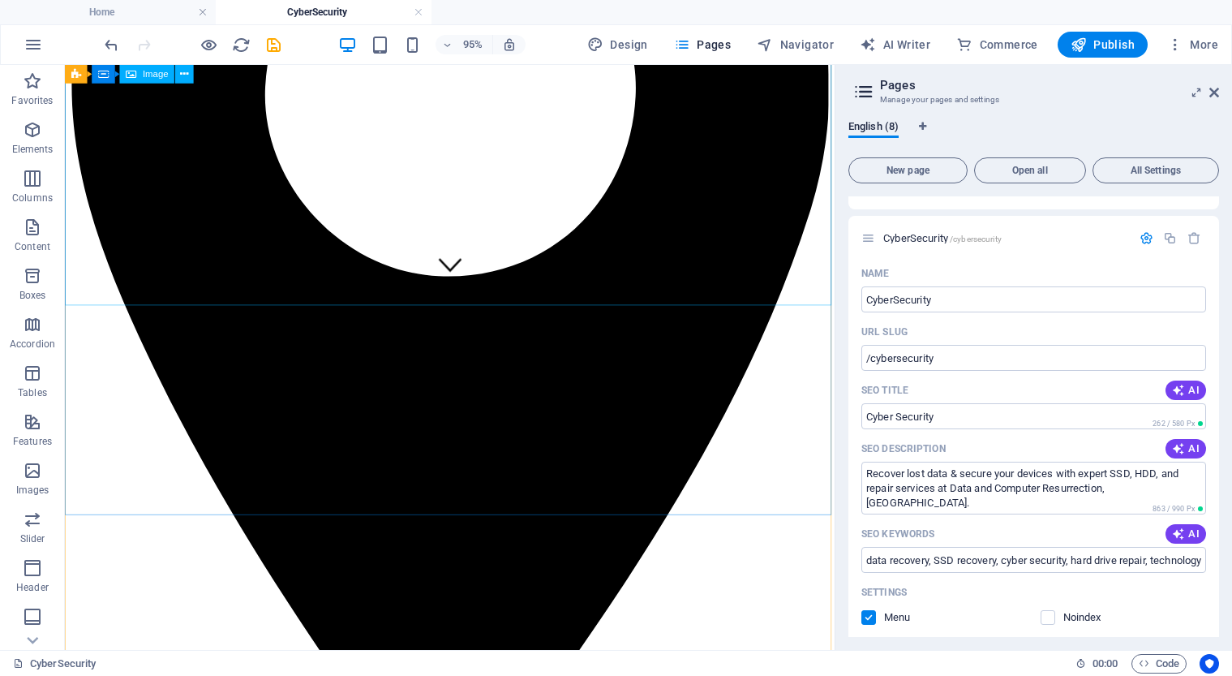
scroll to position [389, 0]
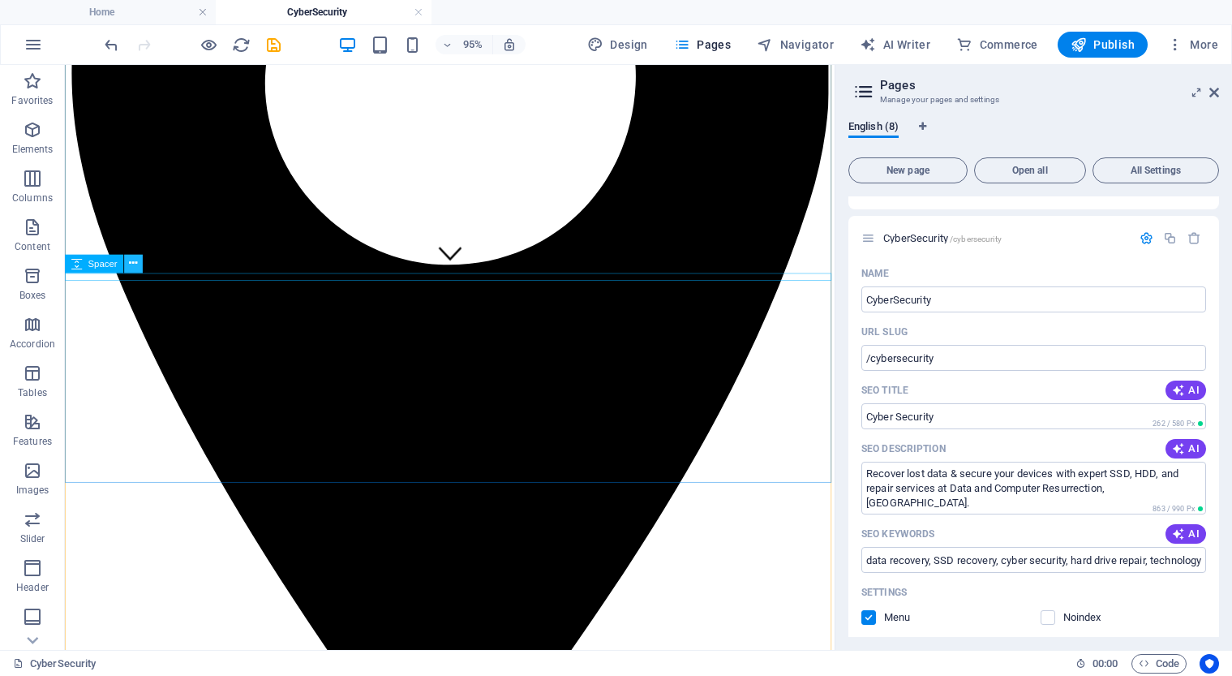
click at [135, 265] on icon at bounding box center [133, 264] width 8 height 16
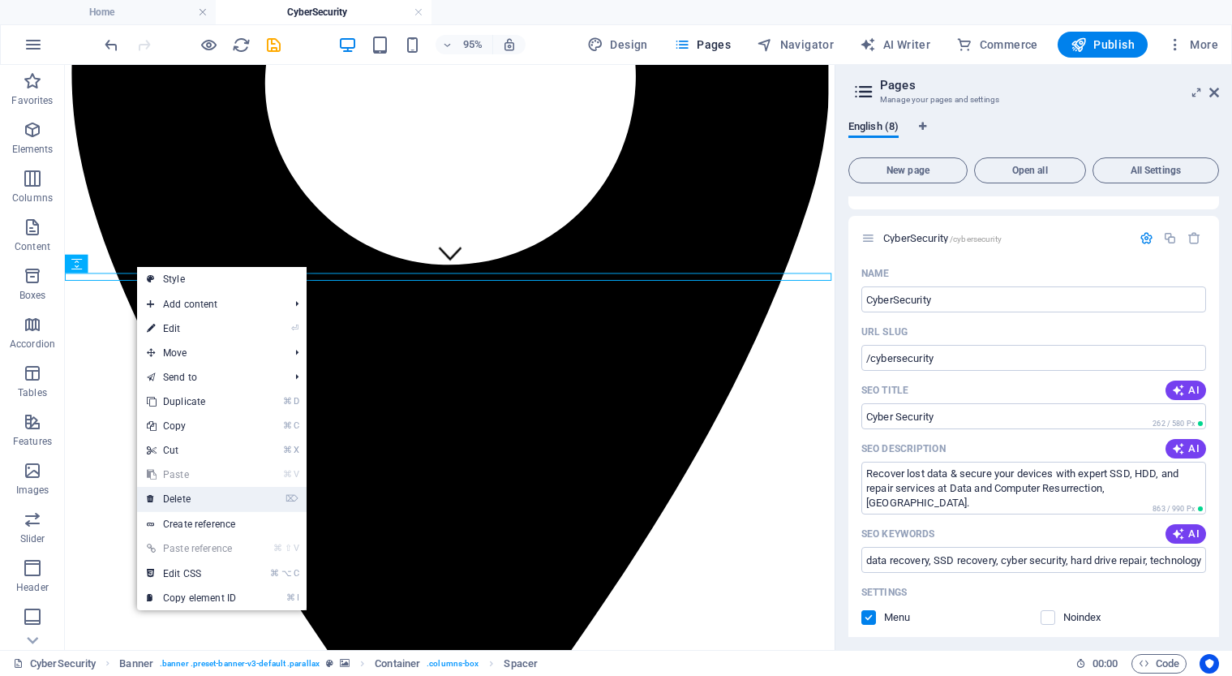
click at [187, 498] on link "⌦ Delete" at bounding box center [191, 499] width 109 height 24
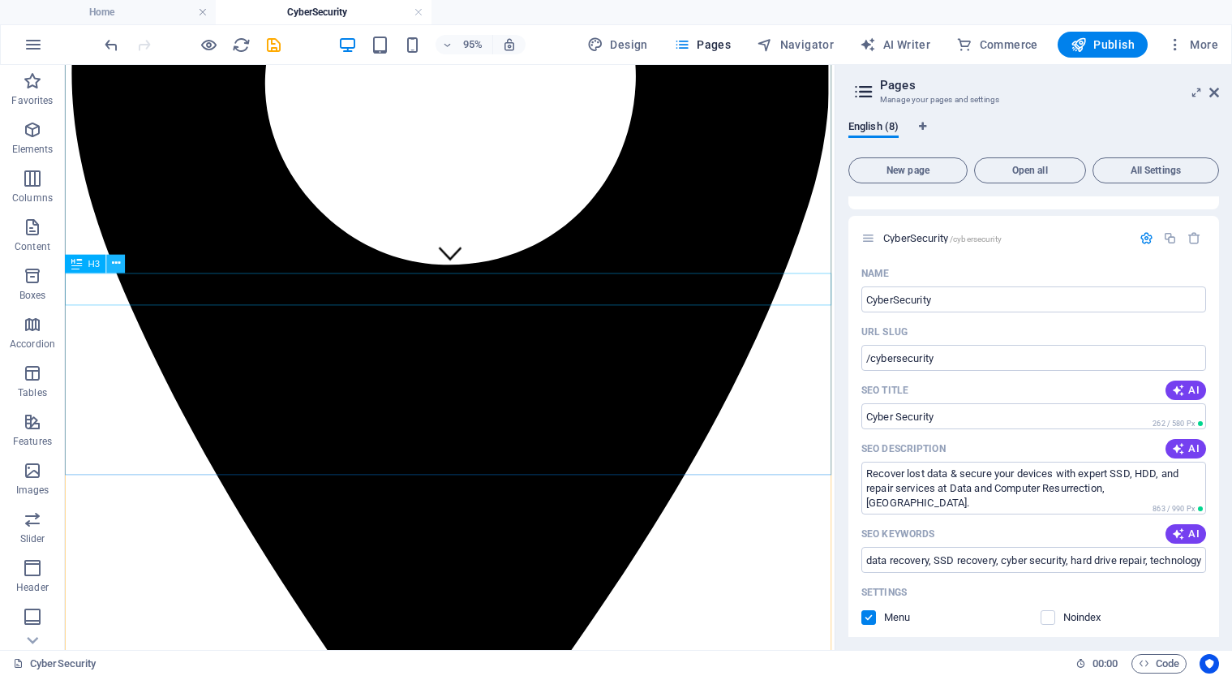
click at [114, 263] on icon at bounding box center [116, 264] width 8 height 16
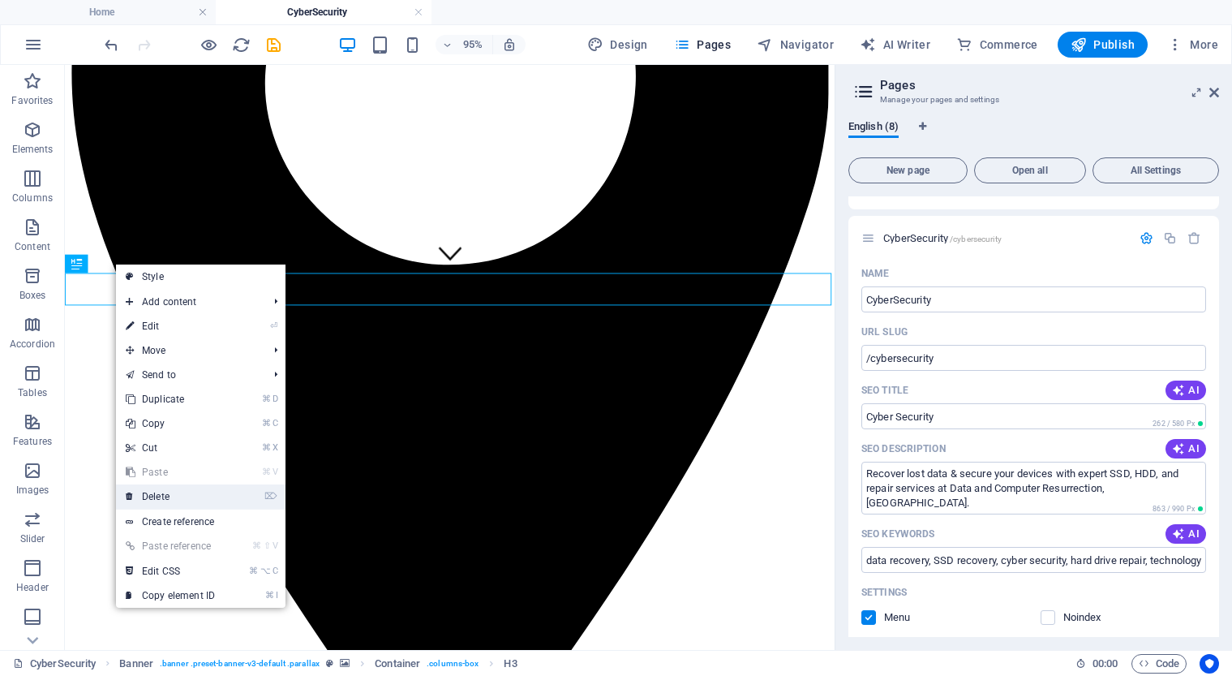
click at [174, 492] on link "⌦ Delete" at bounding box center [170, 496] width 109 height 24
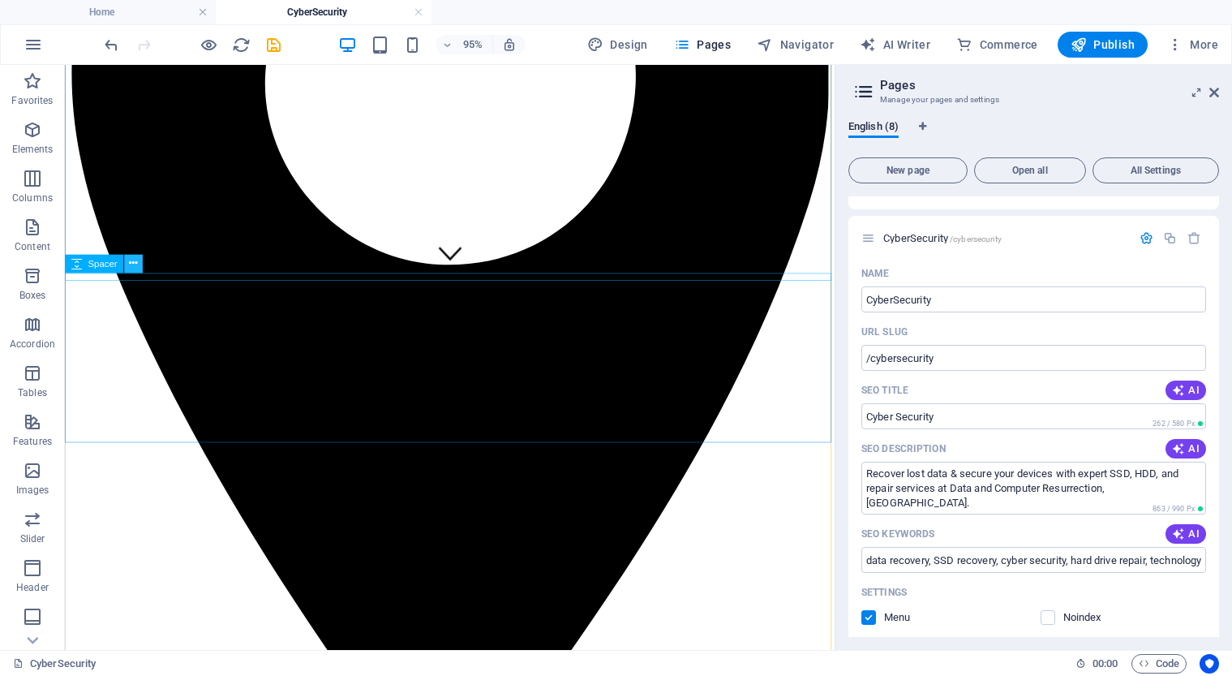
click at [131, 268] on icon at bounding box center [133, 264] width 8 height 16
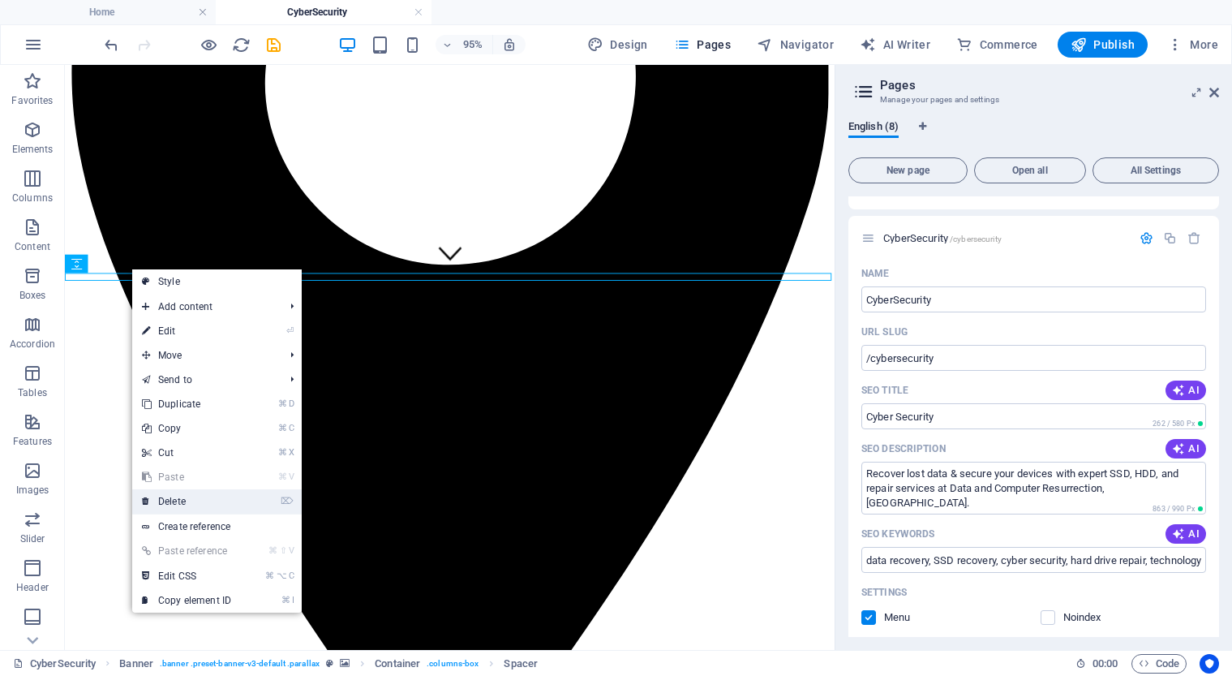
click at [187, 499] on link "⌦ Delete" at bounding box center [186, 501] width 109 height 24
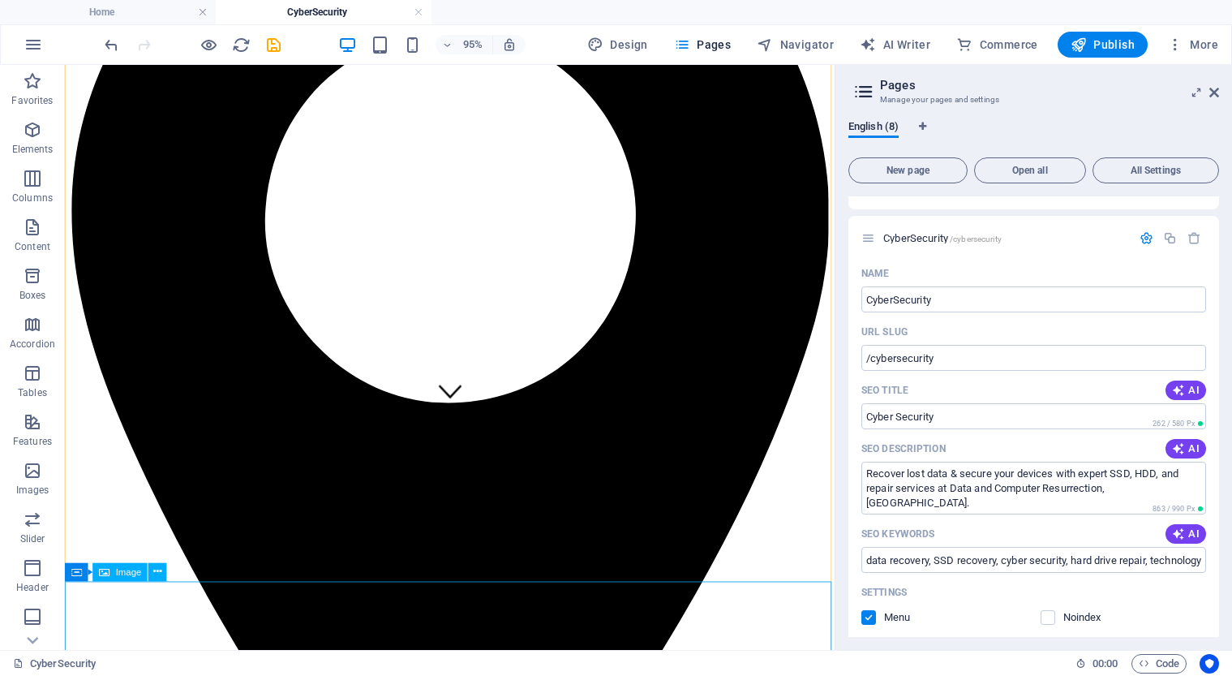
scroll to position [247, 0]
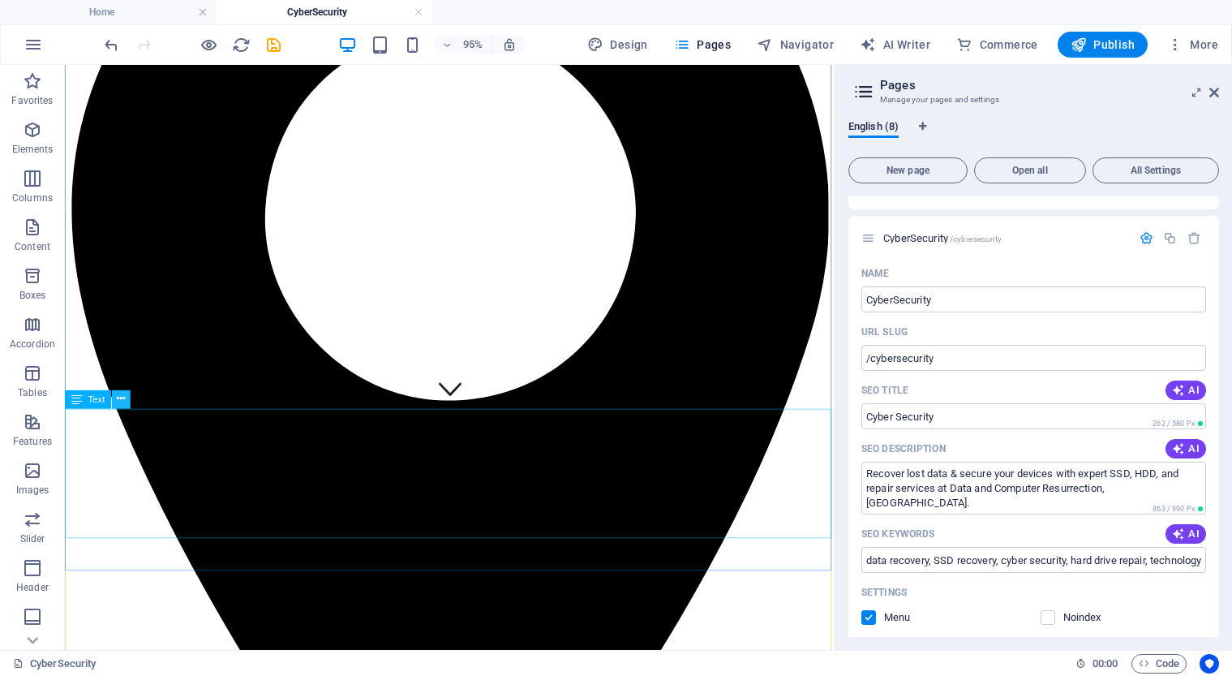
click at [121, 402] on icon at bounding box center [121, 399] width 8 height 16
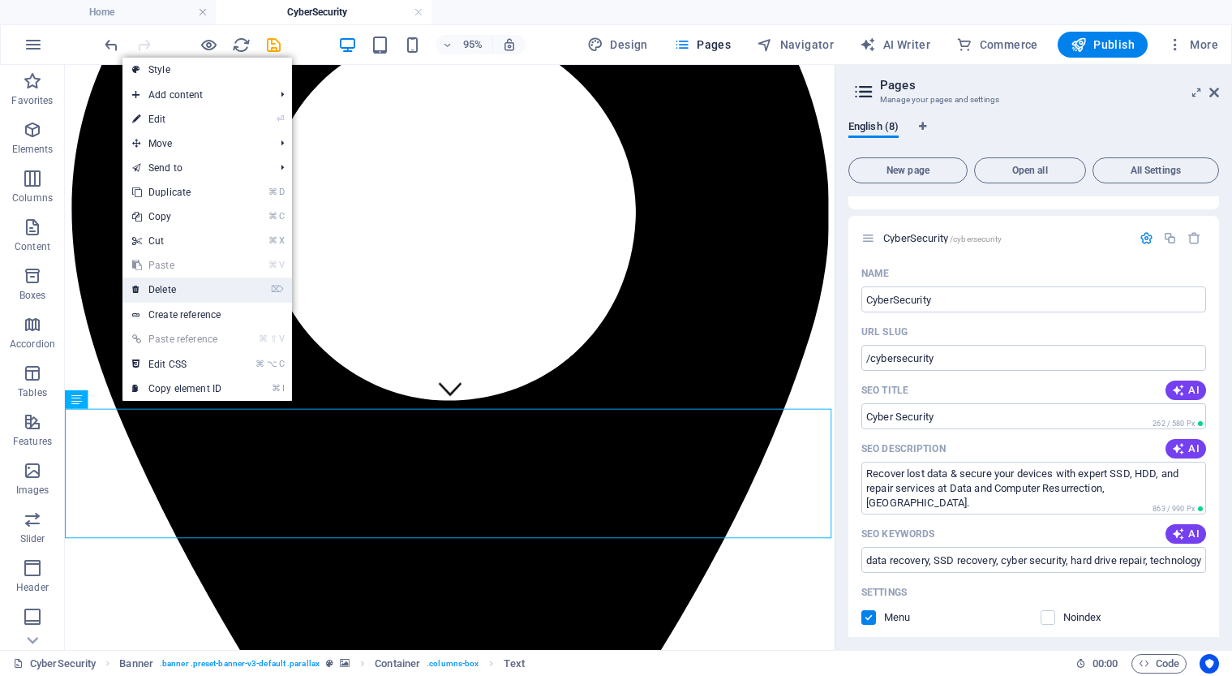
click at [191, 295] on link "⌦ Delete" at bounding box center [176, 289] width 109 height 24
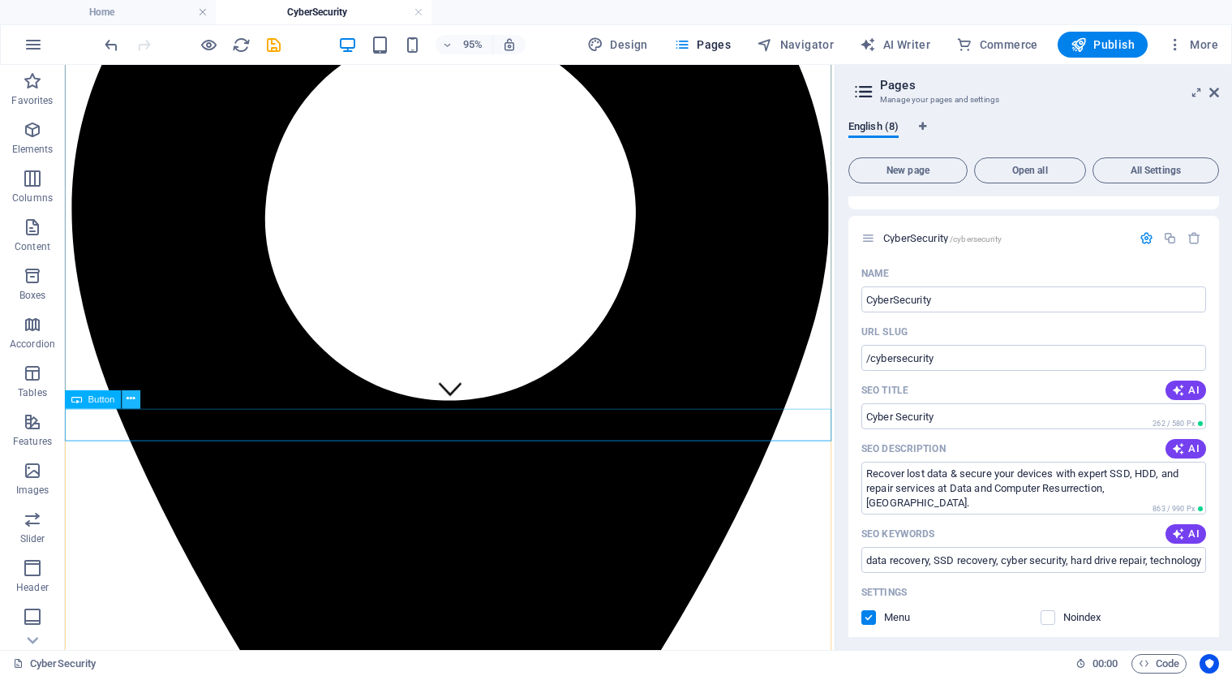
click at [132, 401] on icon at bounding box center [131, 399] width 8 height 16
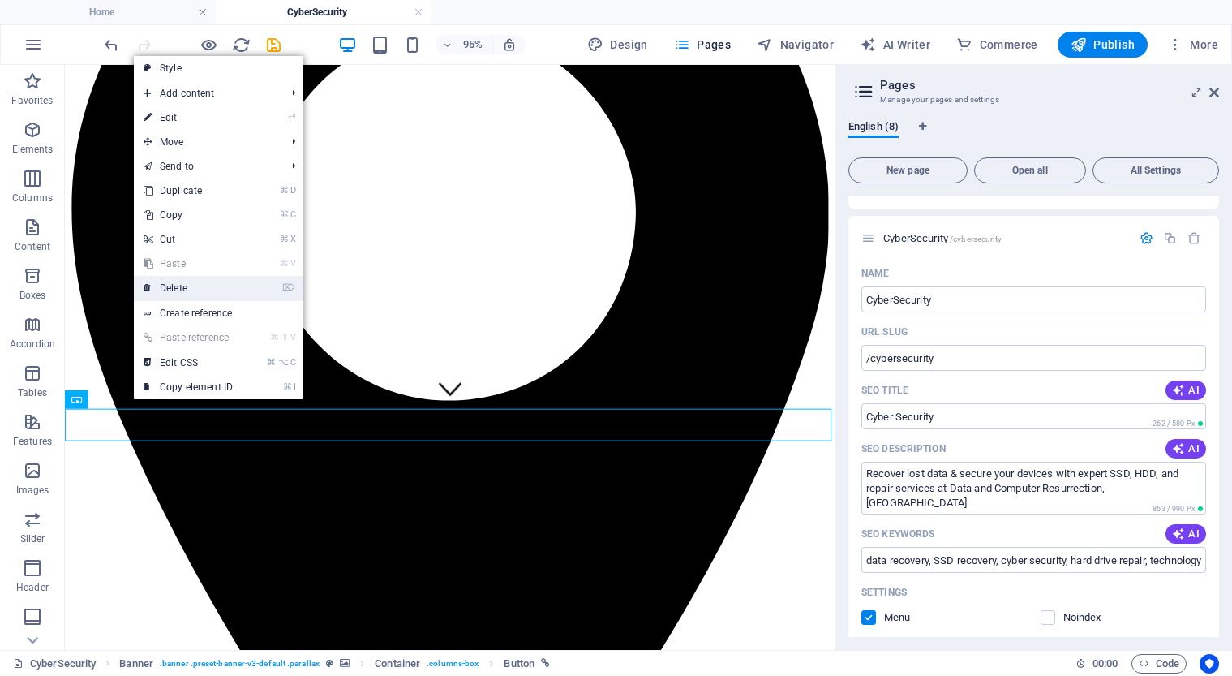
click at [179, 288] on link "⌦ Delete" at bounding box center [188, 288] width 109 height 24
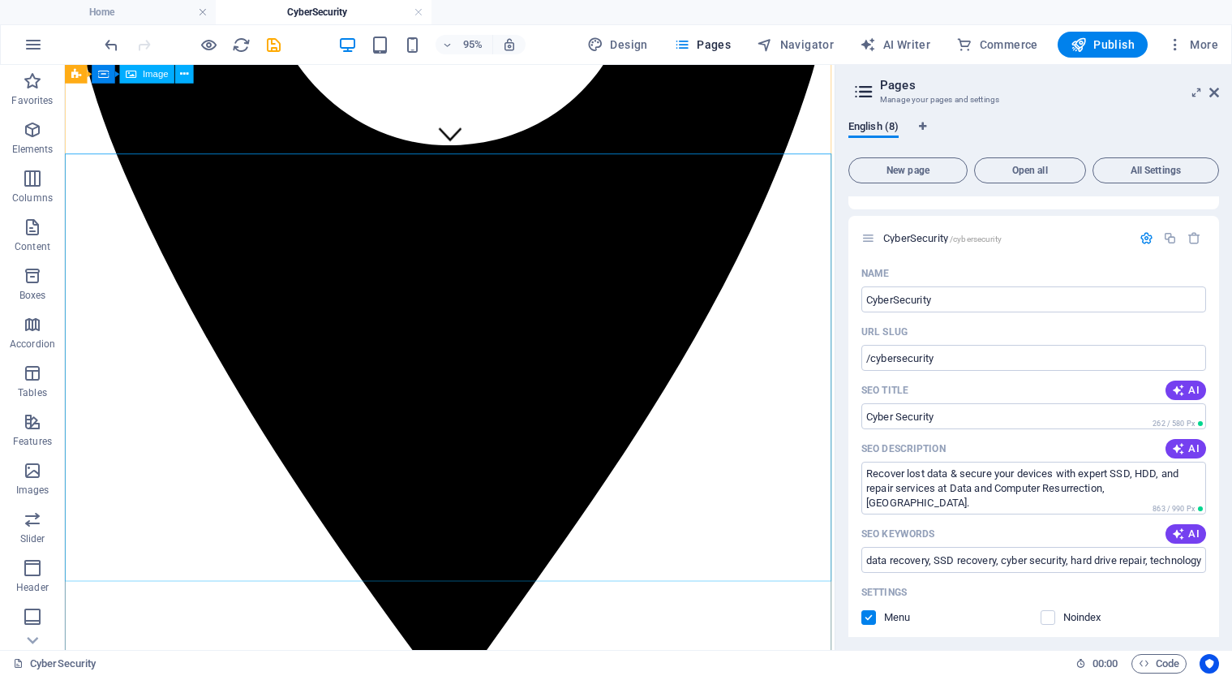
scroll to position [514, 0]
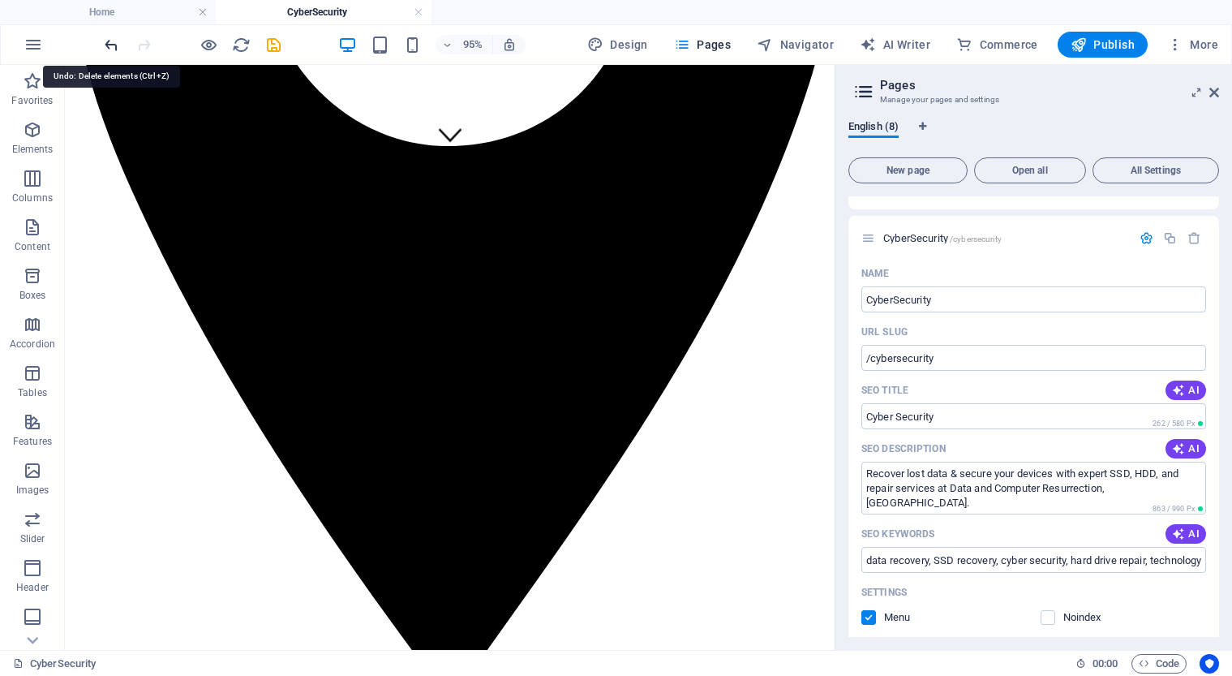
click at [115, 46] on icon "undo" at bounding box center [111, 45] width 19 height 19
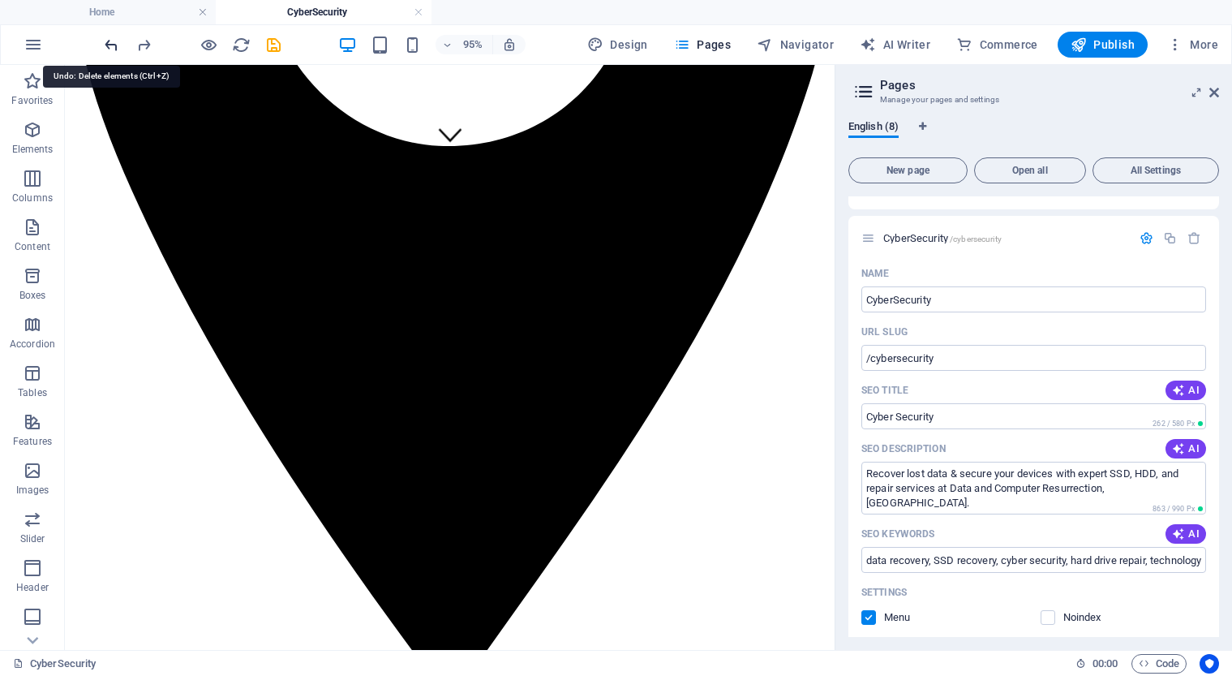
click at [115, 46] on icon "undo" at bounding box center [111, 45] width 19 height 19
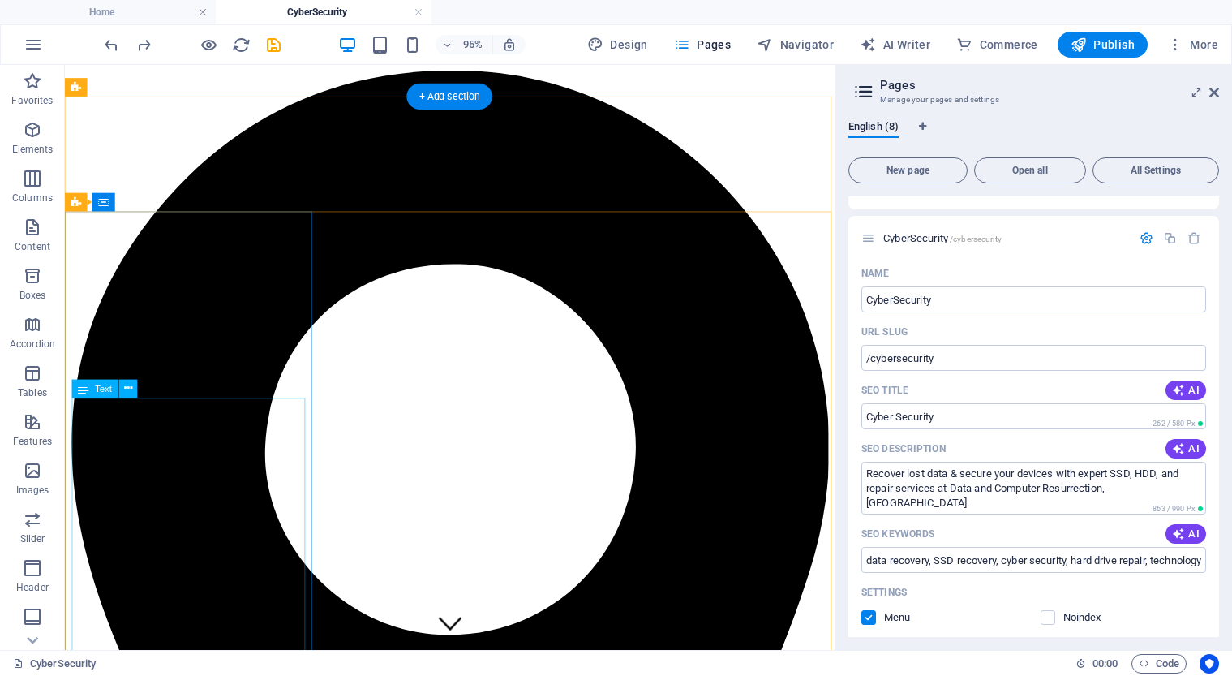
scroll to position [0, 0]
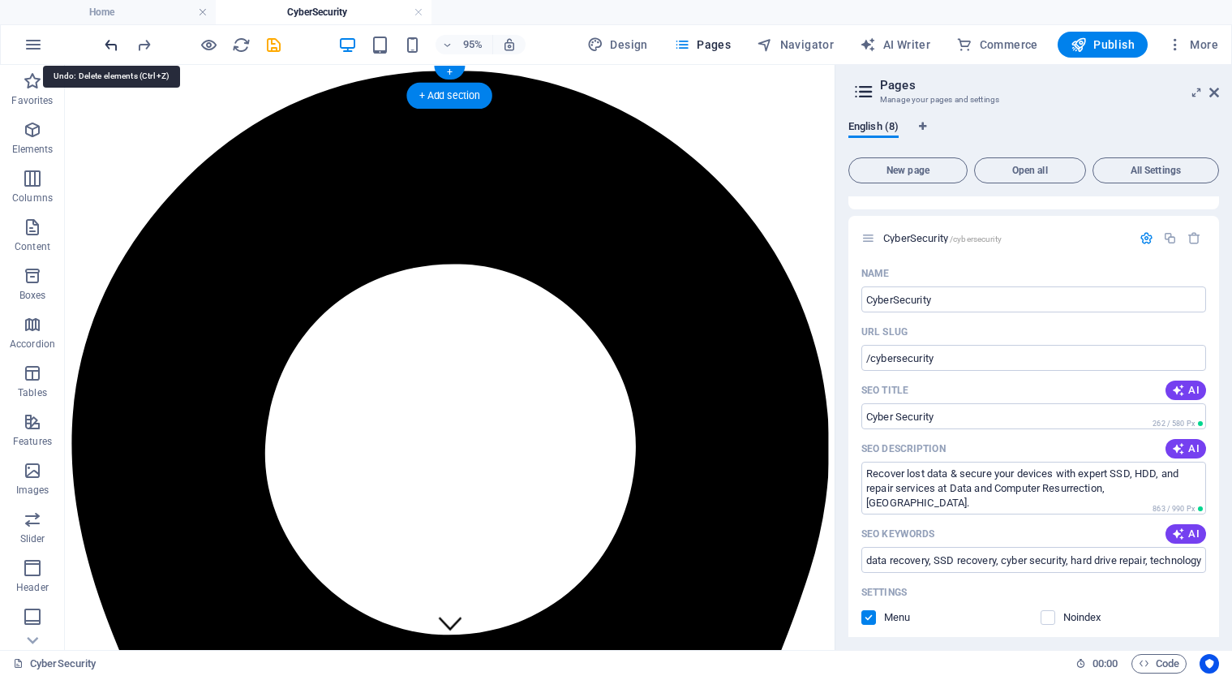
click at [107, 43] on icon "undo" at bounding box center [111, 45] width 19 height 19
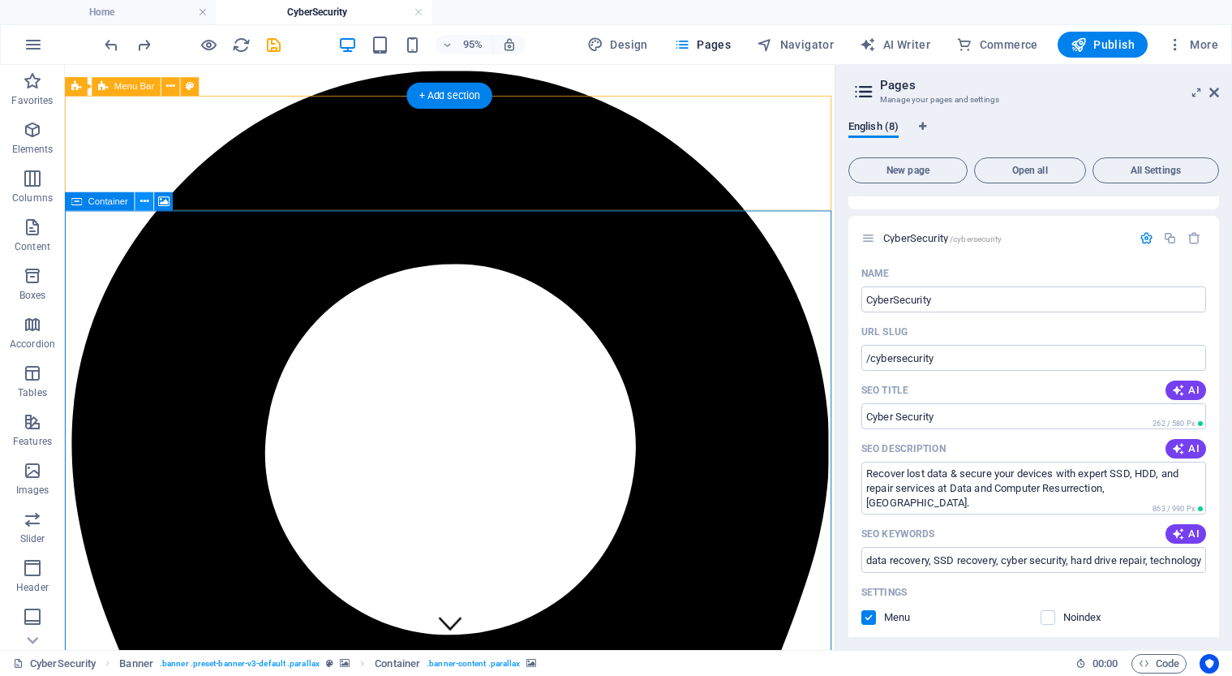
click at [144, 200] on icon at bounding box center [144, 201] width 8 height 16
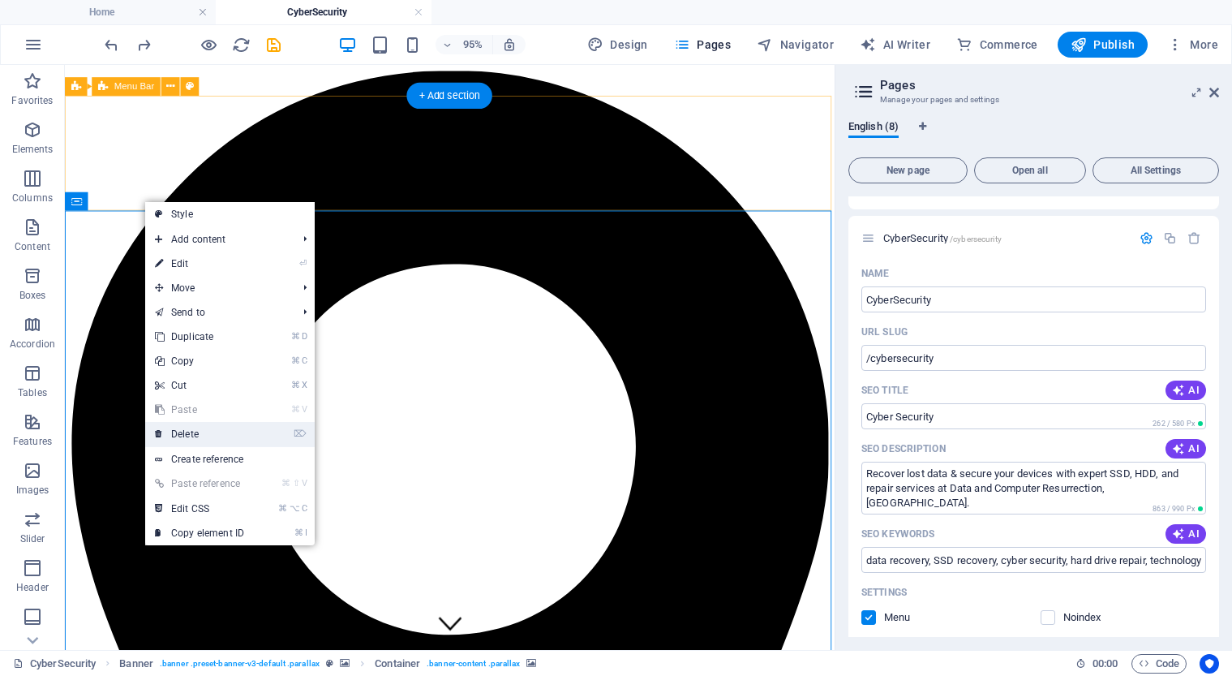
click at [210, 429] on link "⌦ Delete" at bounding box center [199, 434] width 109 height 24
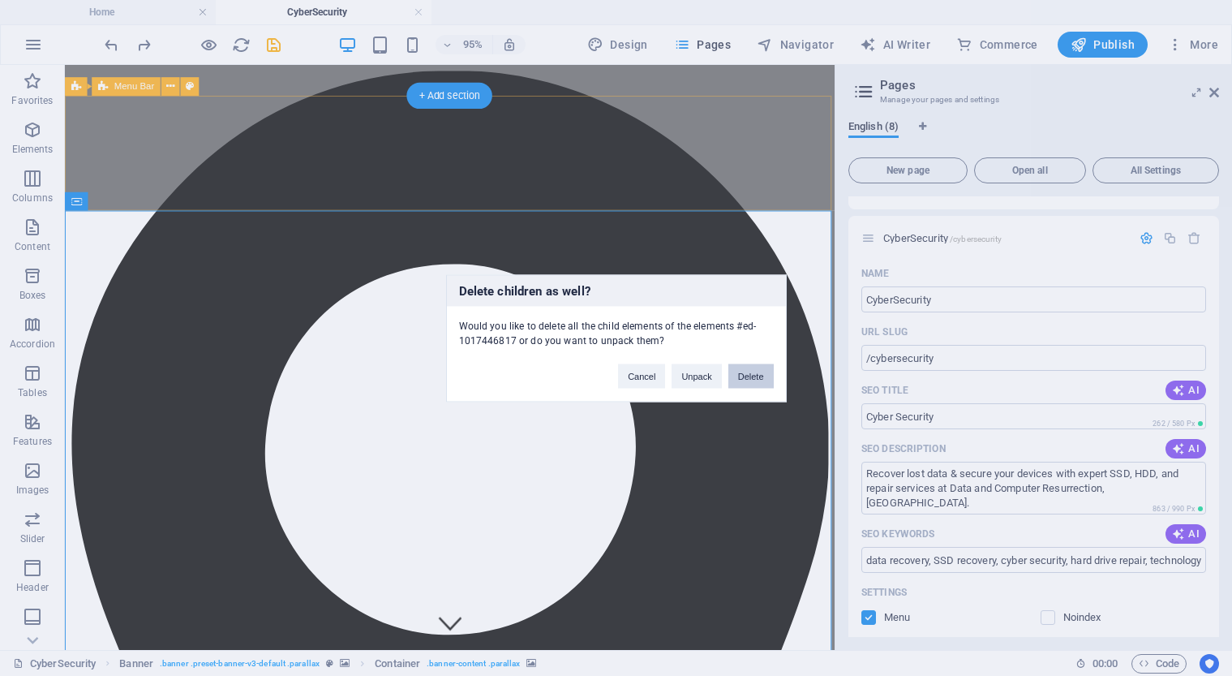
click at [750, 377] on button "Delete" at bounding box center [750, 375] width 45 height 24
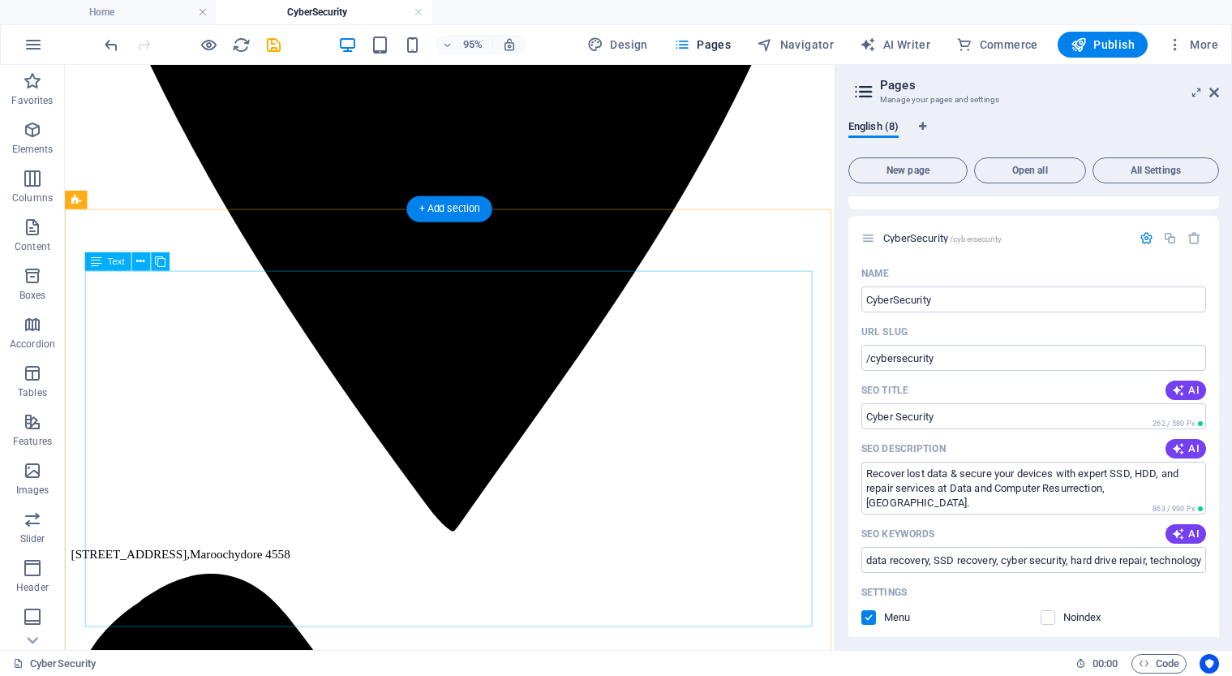
scroll to position [633, 0]
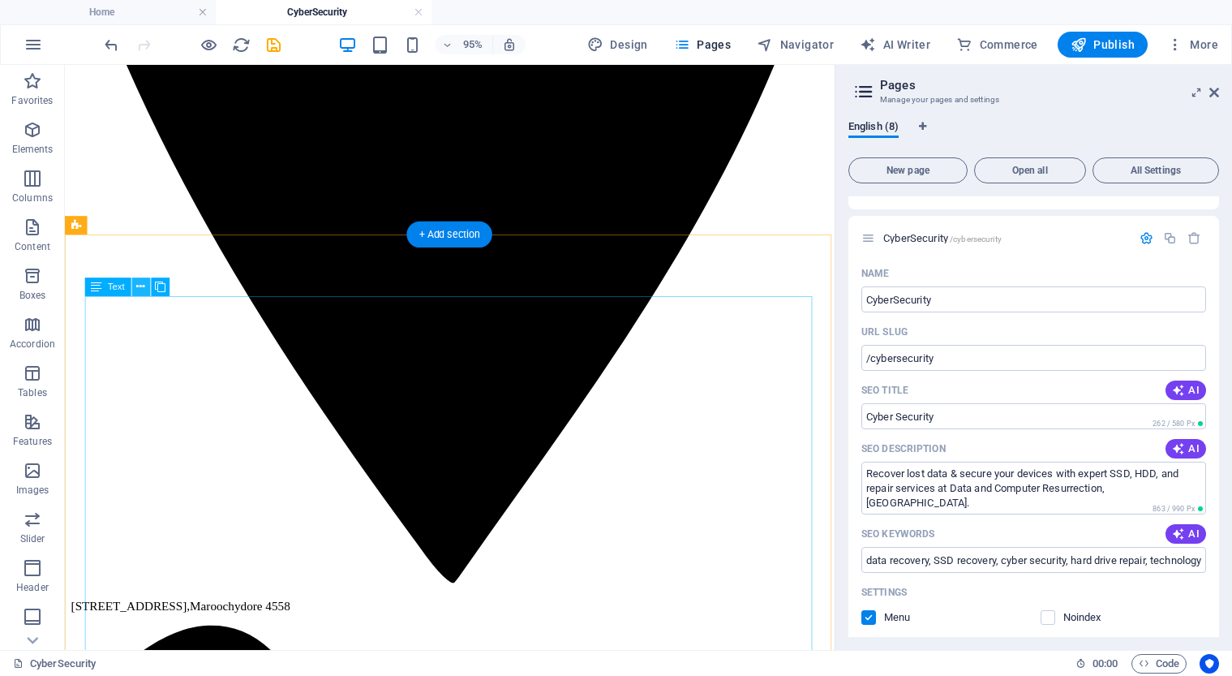
click at [139, 294] on icon at bounding box center [140, 287] width 8 height 16
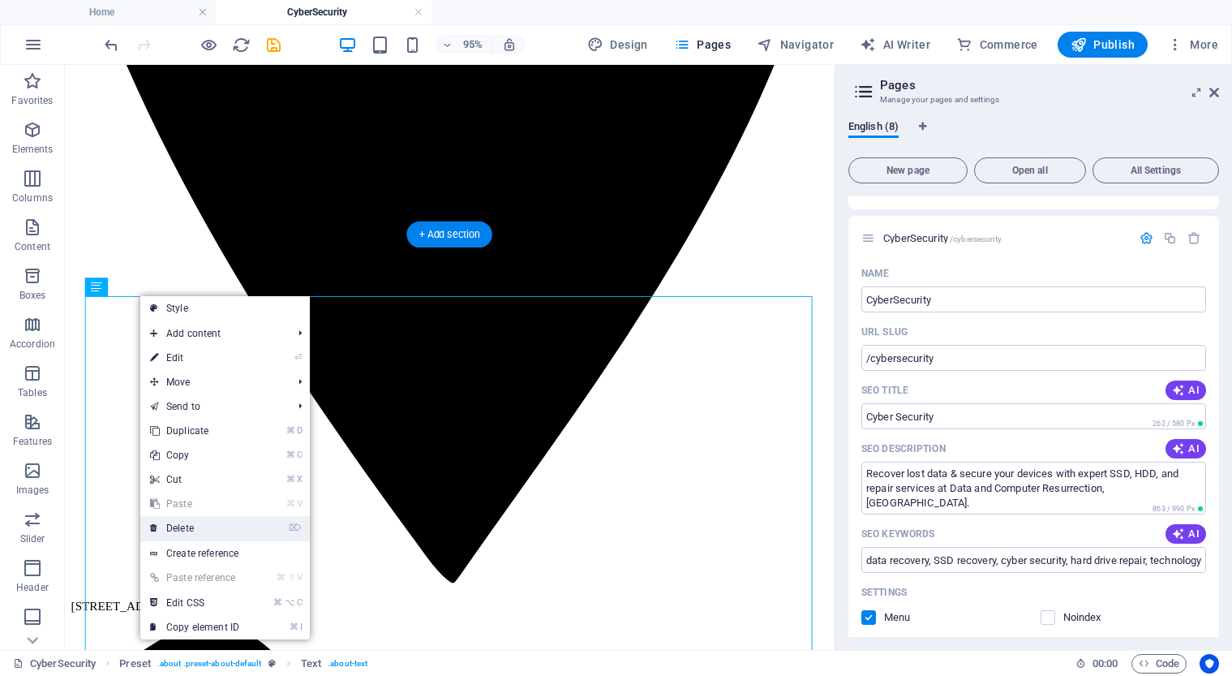
click at [225, 526] on link "⌦ Delete" at bounding box center [194, 528] width 109 height 24
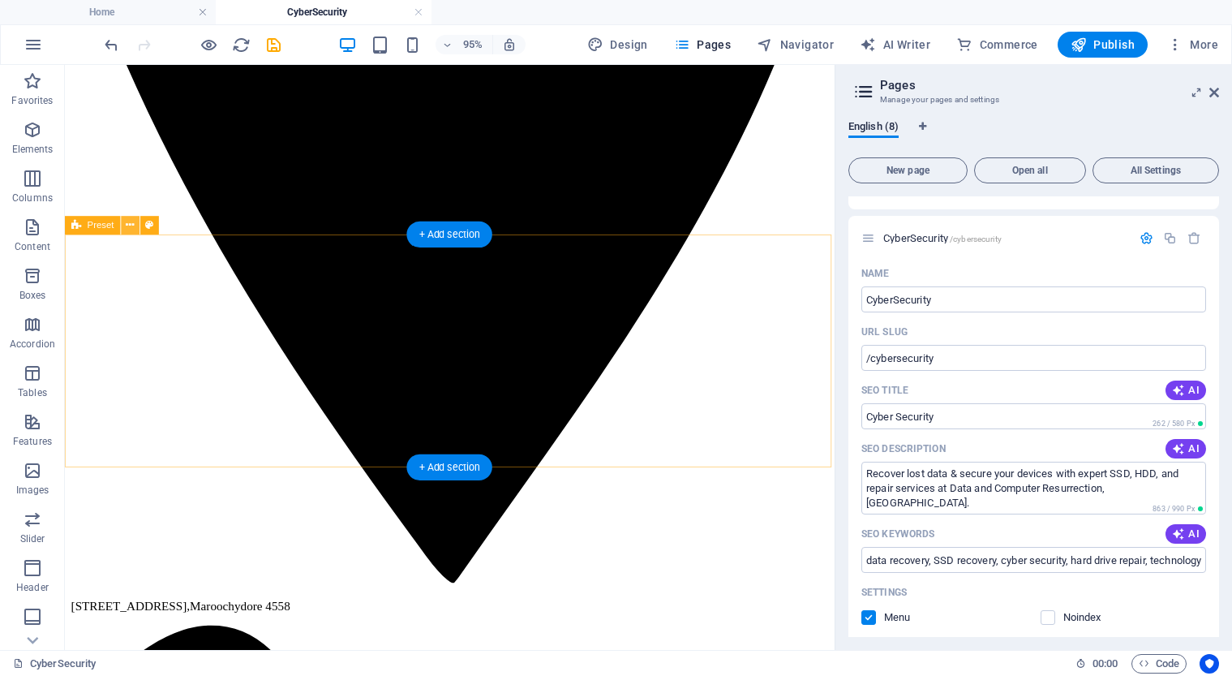
click at [131, 230] on icon at bounding box center [130, 225] width 8 height 16
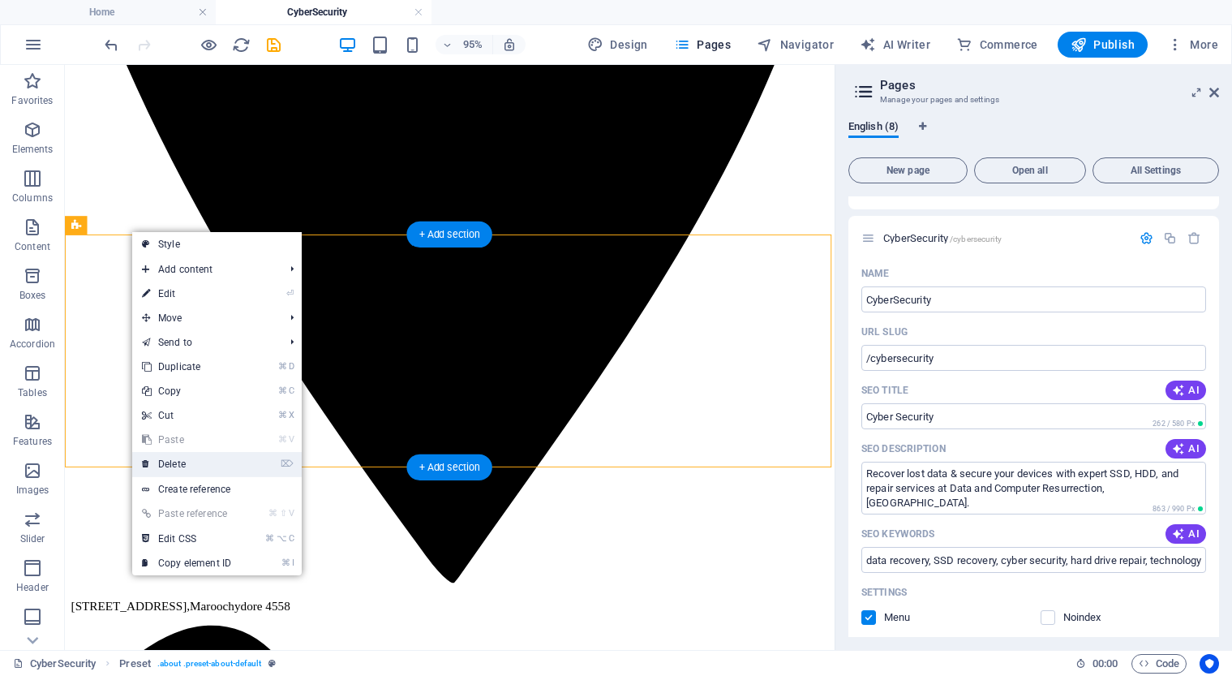
click at [191, 467] on link "⌦ Delete" at bounding box center [186, 464] width 109 height 24
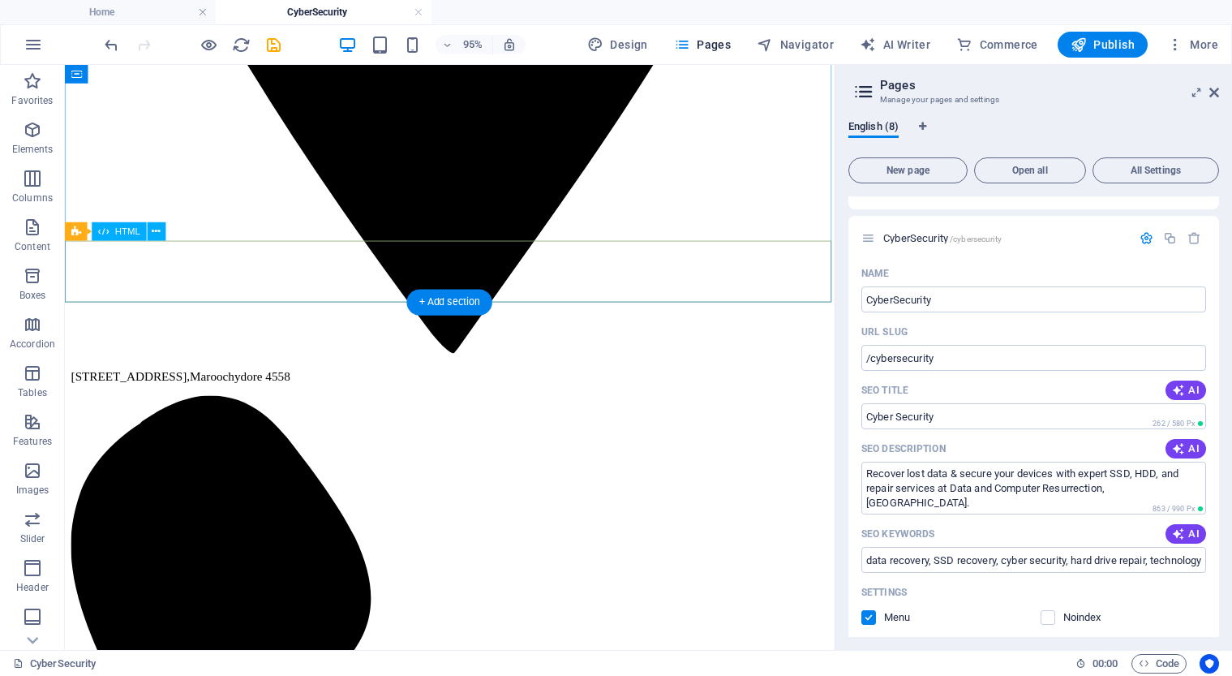
scroll to position [870, 0]
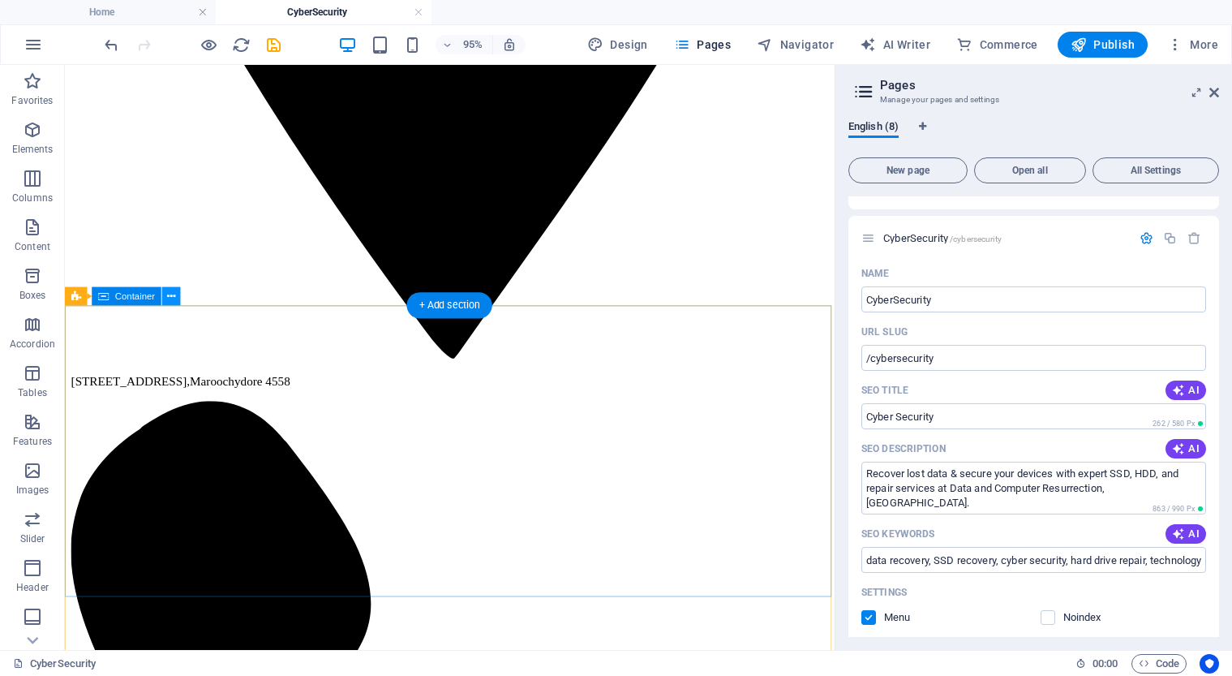
click at [174, 296] on icon at bounding box center [171, 296] width 8 height 16
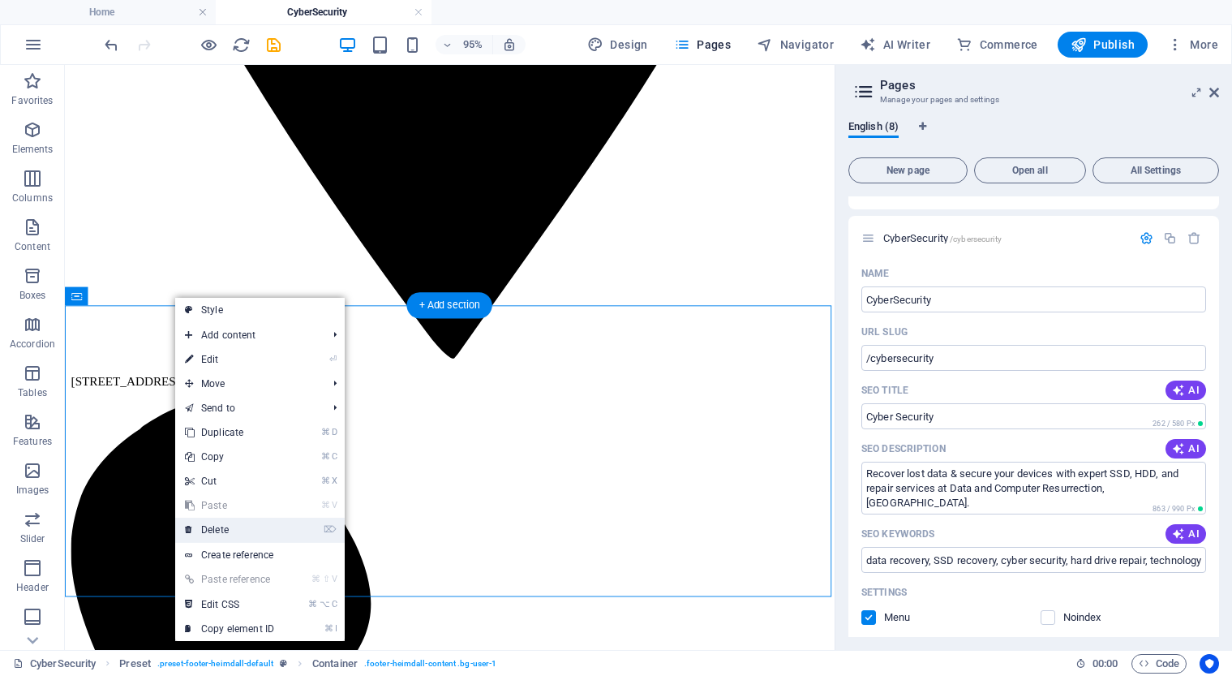
click at [256, 527] on link "⌦ Delete" at bounding box center [229, 529] width 109 height 24
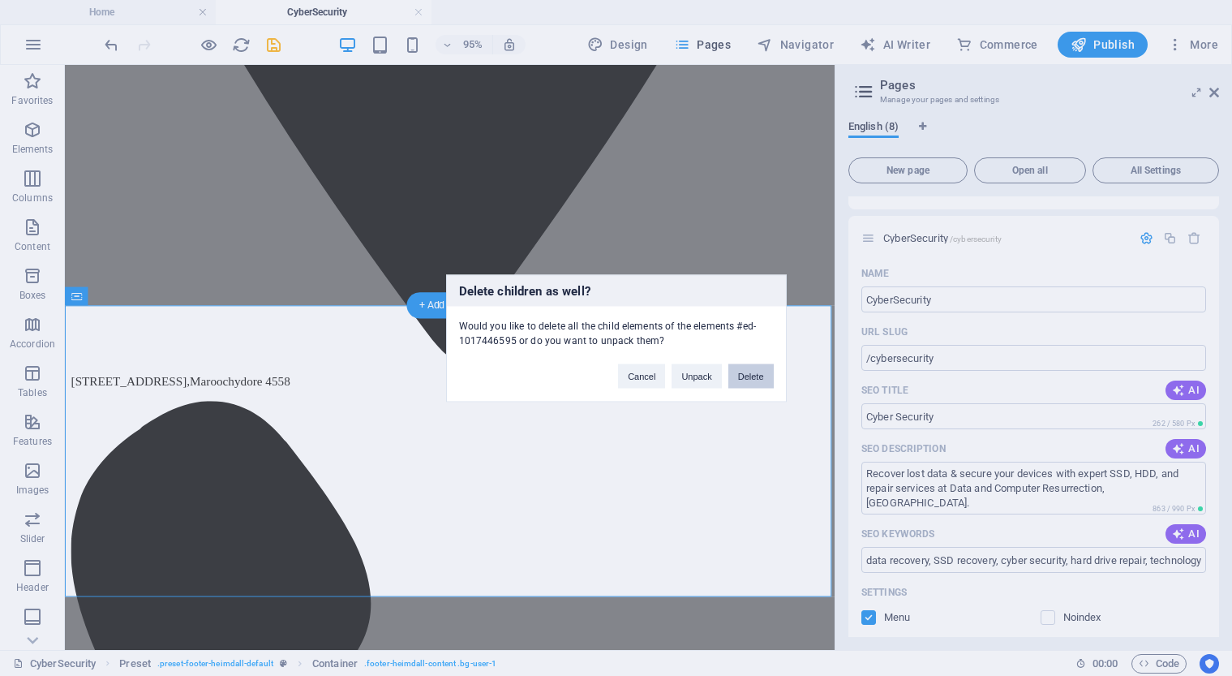
click at [751, 372] on button "Delete" at bounding box center [750, 375] width 45 height 24
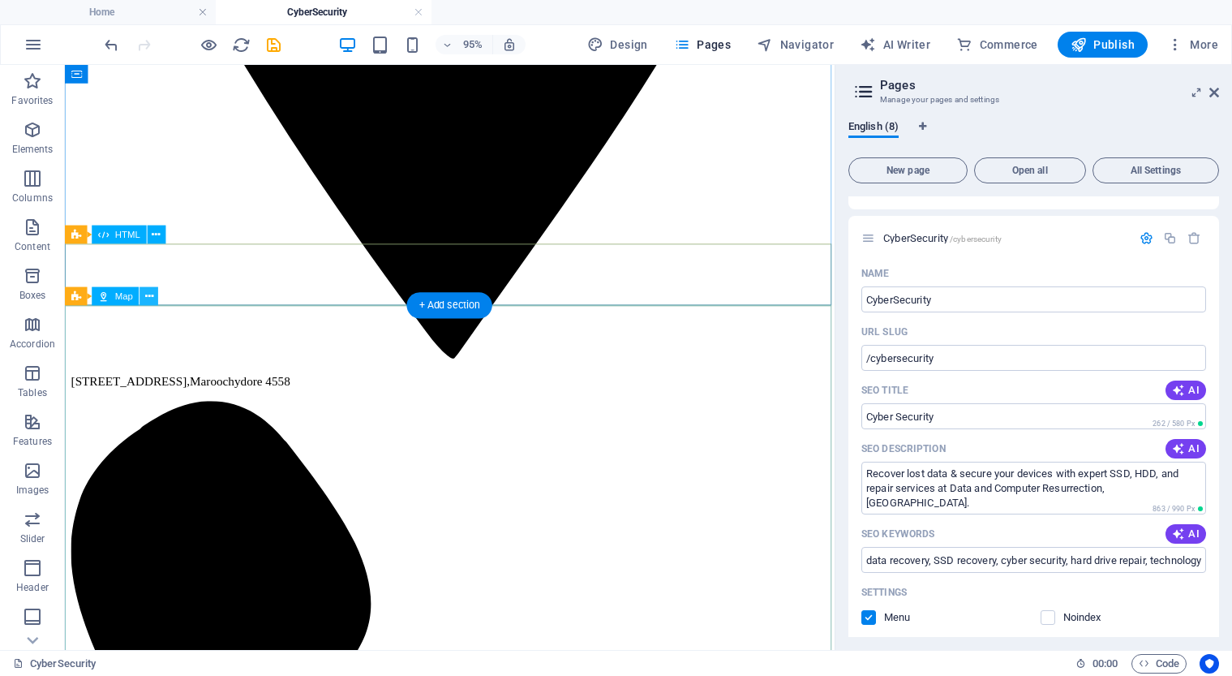
click at [151, 298] on icon at bounding box center [149, 296] width 8 height 16
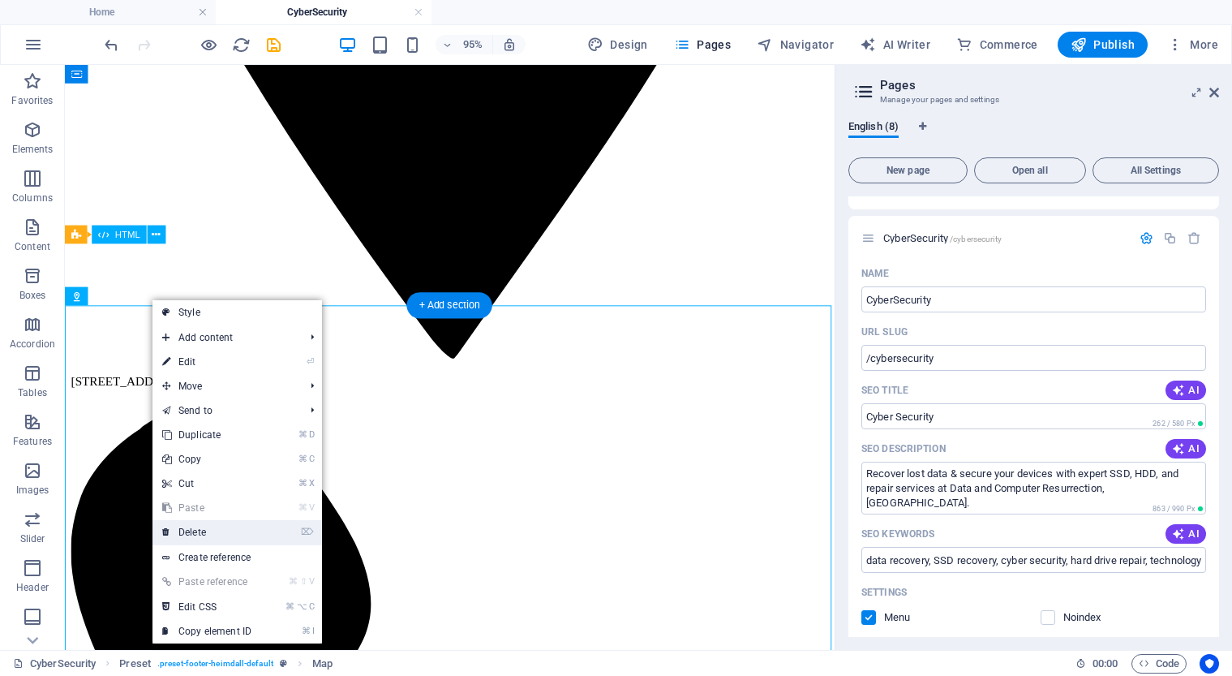
click at [228, 533] on link "⌦ Delete" at bounding box center [206, 532] width 109 height 24
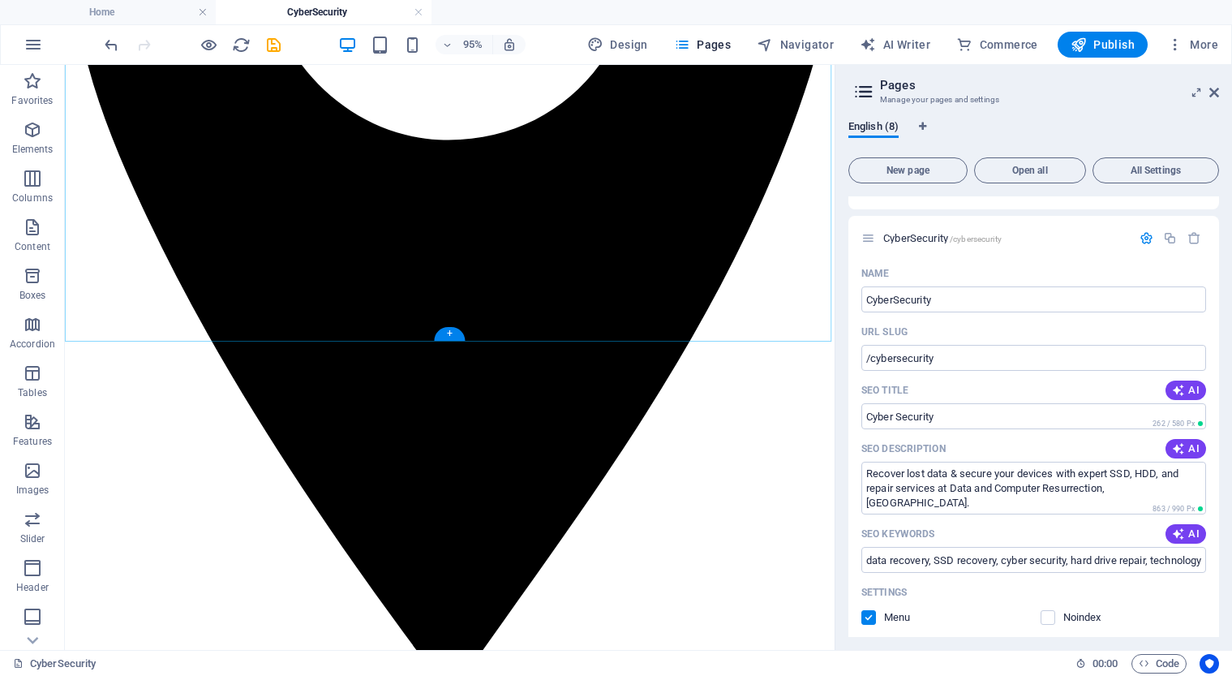
scroll to position [522, 0]
click at [450, 335] on div "+" at bounding box center [450, 333] width 30 height 14
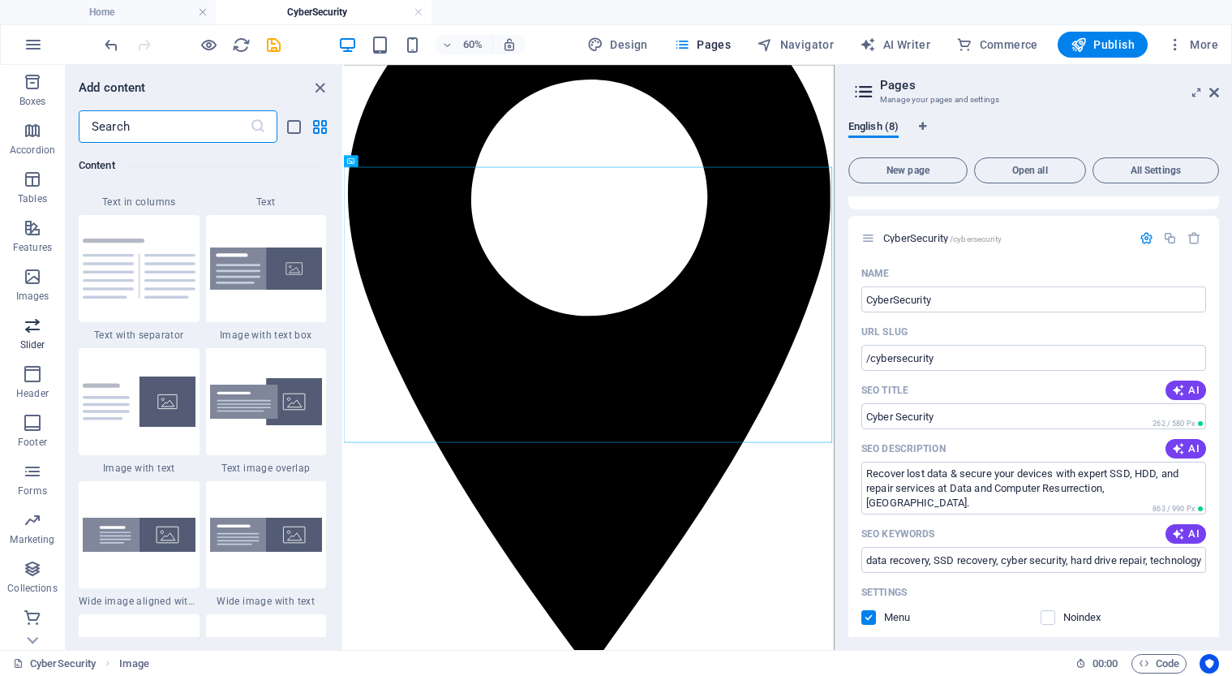
scroll to position [194, 0]
click at [26, 627] on span "Commerce" at bounding box center [32, 627] width 65 height 39
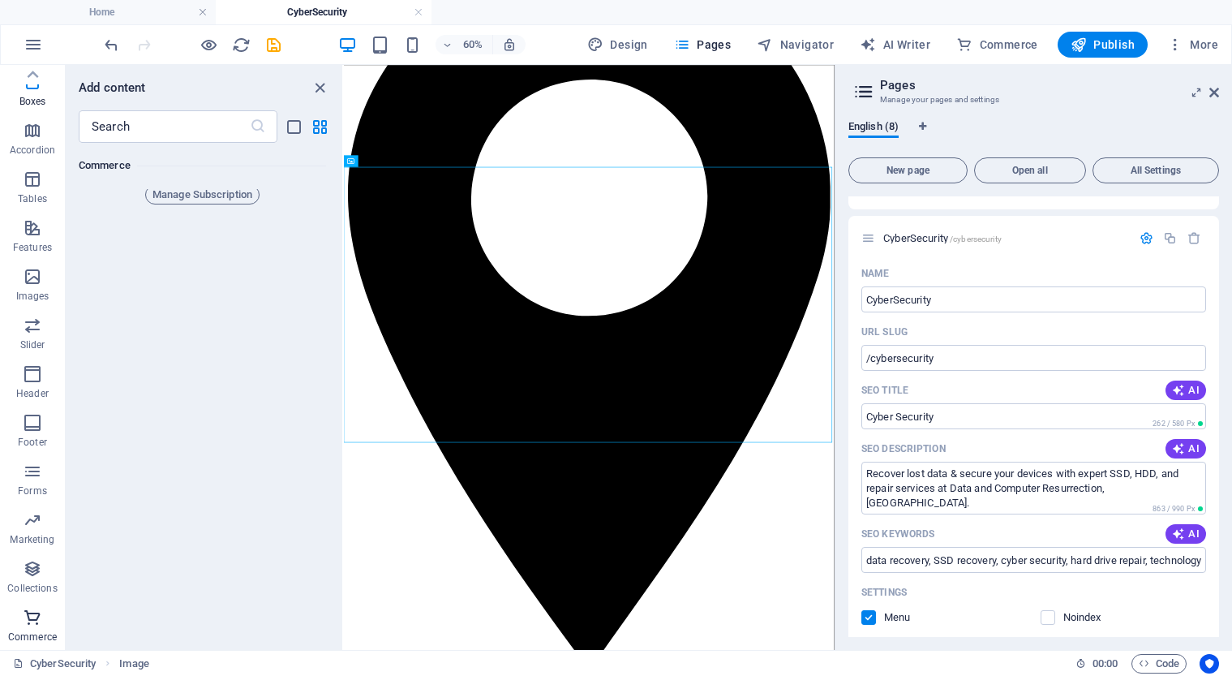
scroll to position [16100, 0]
